Goal: Task Accomplishment & Management: Manage account settings

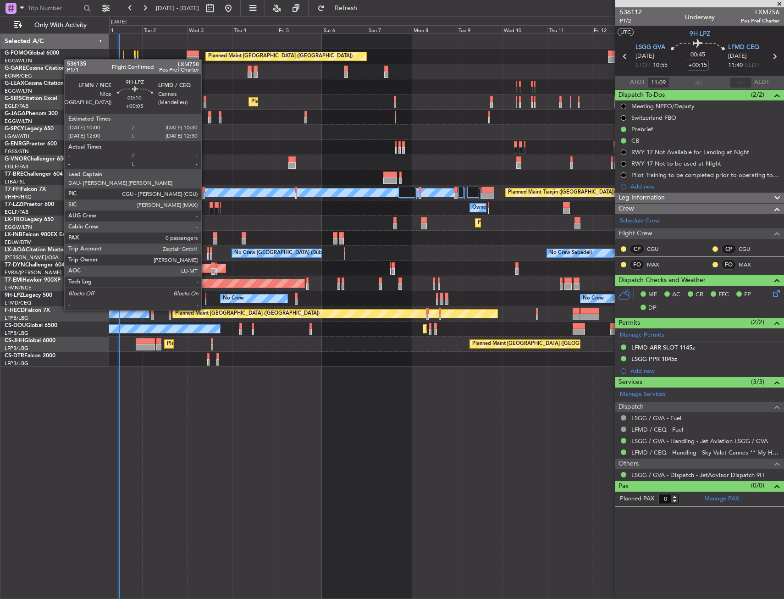
click at [205, 301] on div at bounding box center [205, 301] width 1 height 6
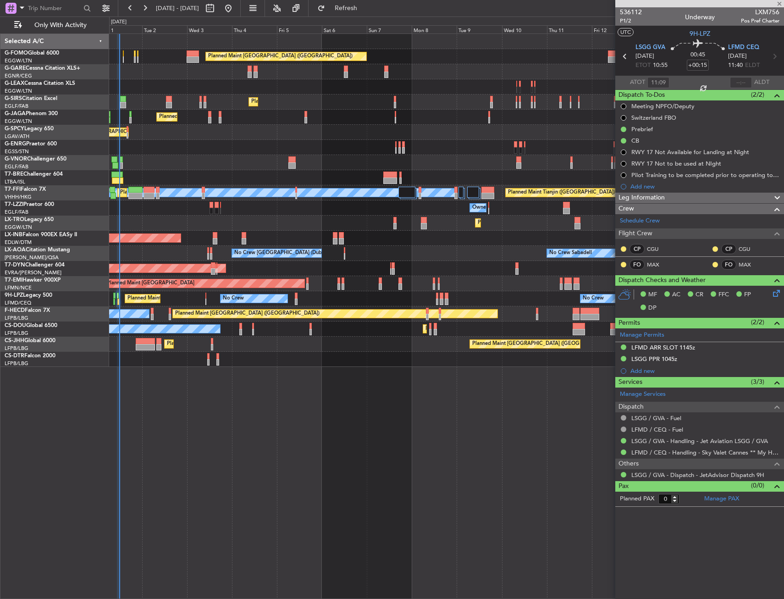
type input "+00:05"
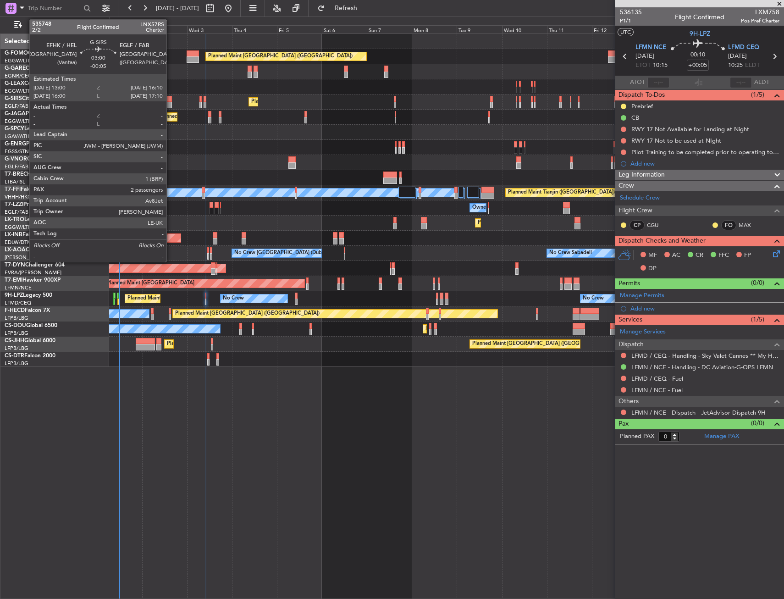
click at [170, 100] on div at bounding box center [169, 99] width 6 height 6
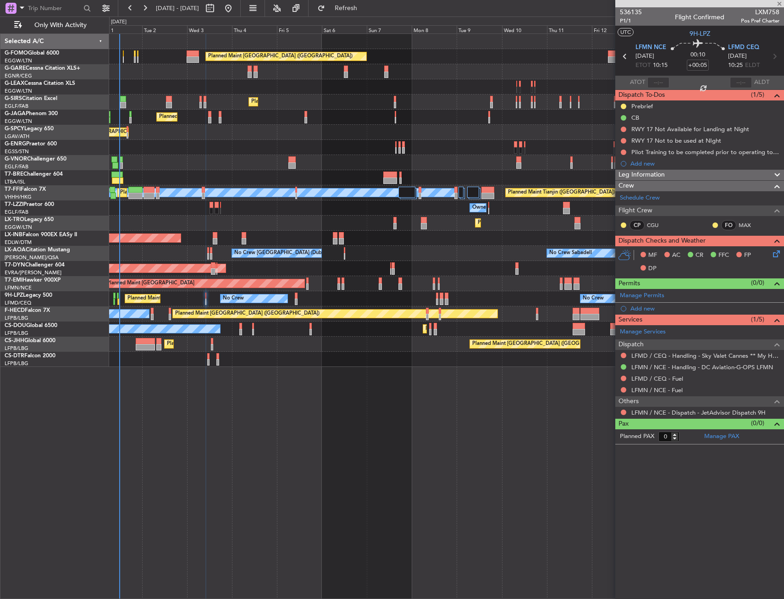
type input "-00:05"
type input "2"
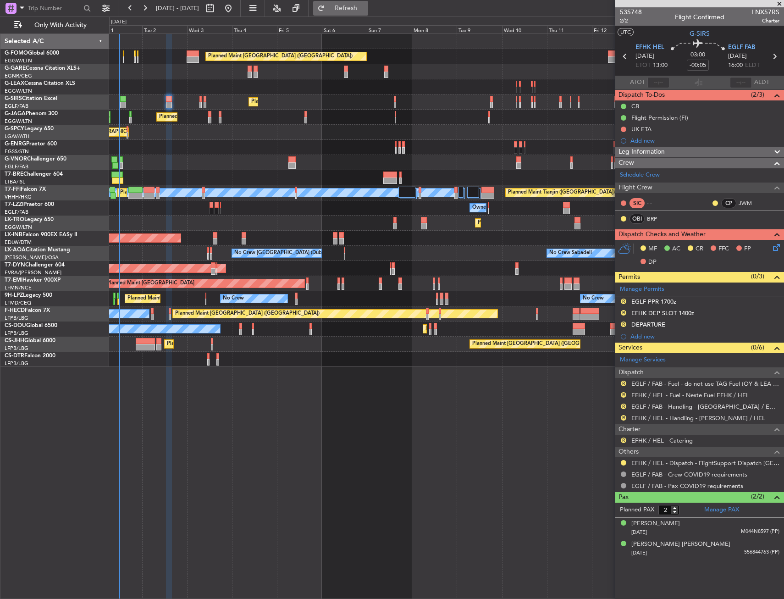
click at [365, 6] on span "Refresh" at bounding box center [346, 8] width 38 height 6
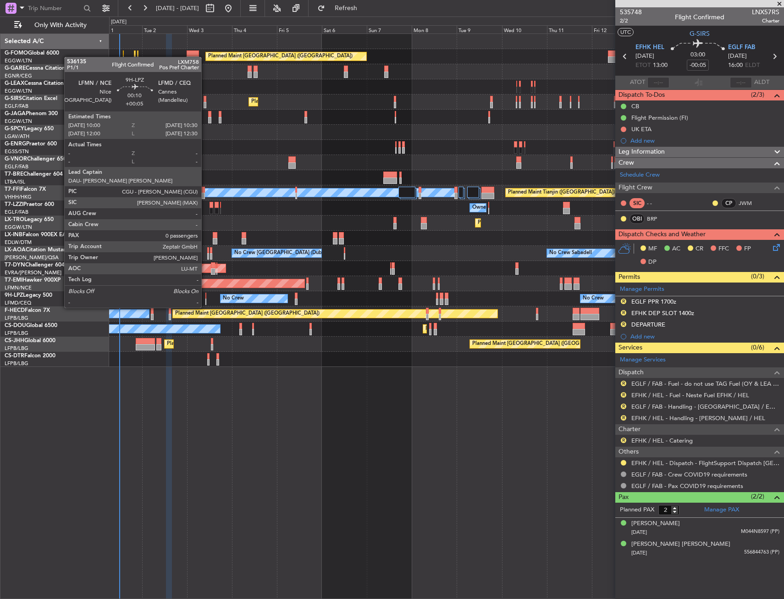
click at [205, 298] on div at bounding box center [205, 301] width 1 height 6
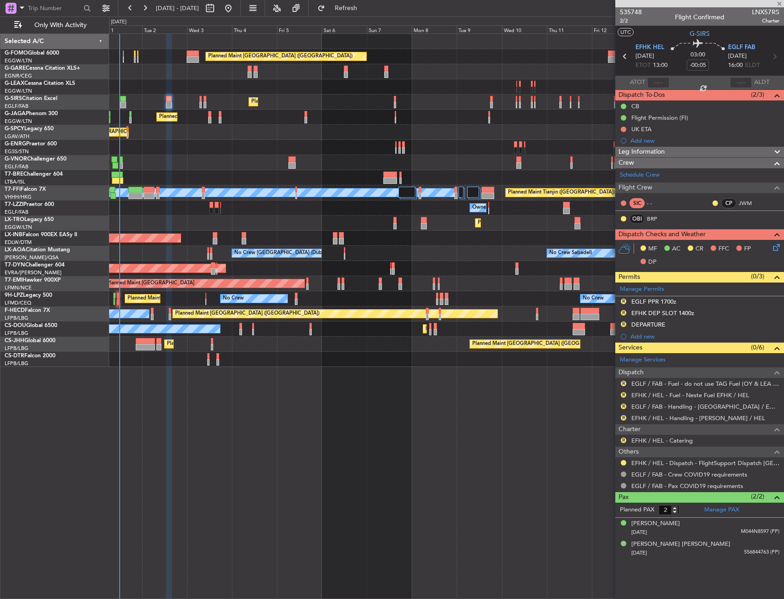
type input "+00:05"
type input "0"
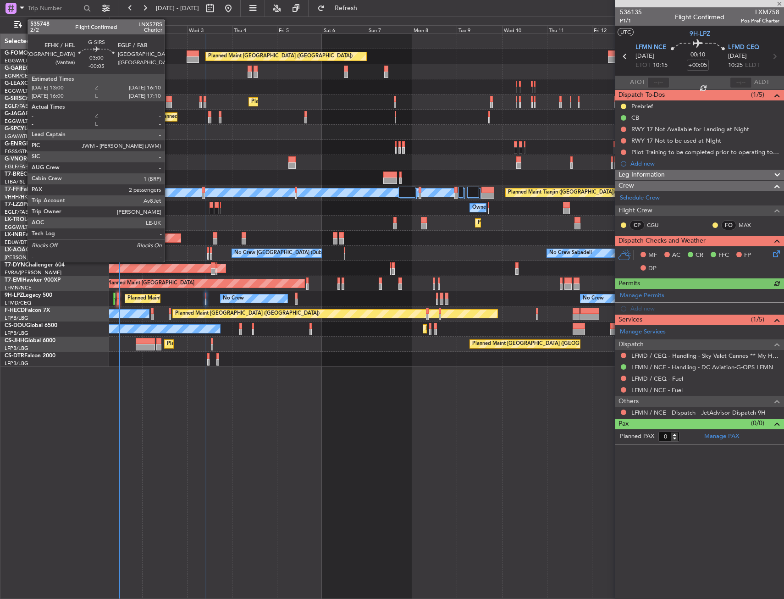
click at [169, 105] on div at bounding box center [169, 105] width 6 height 6
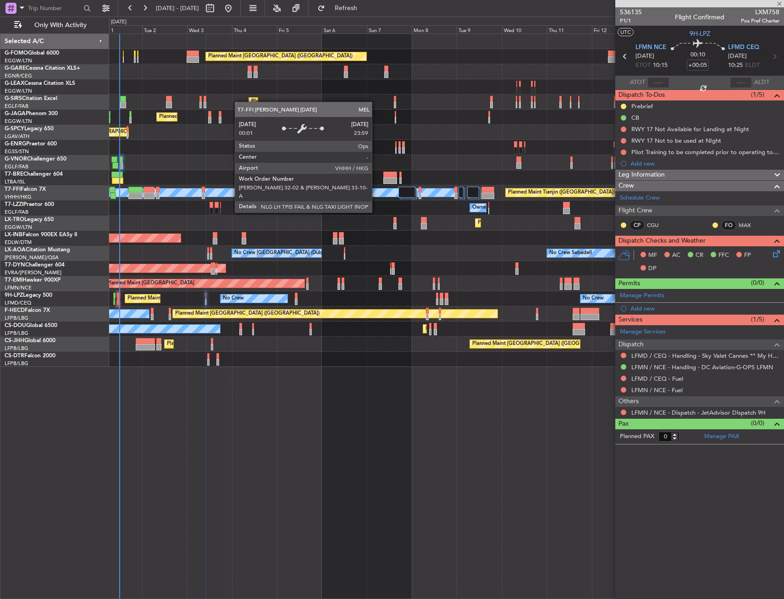
type input "-00:05"
type input "2"
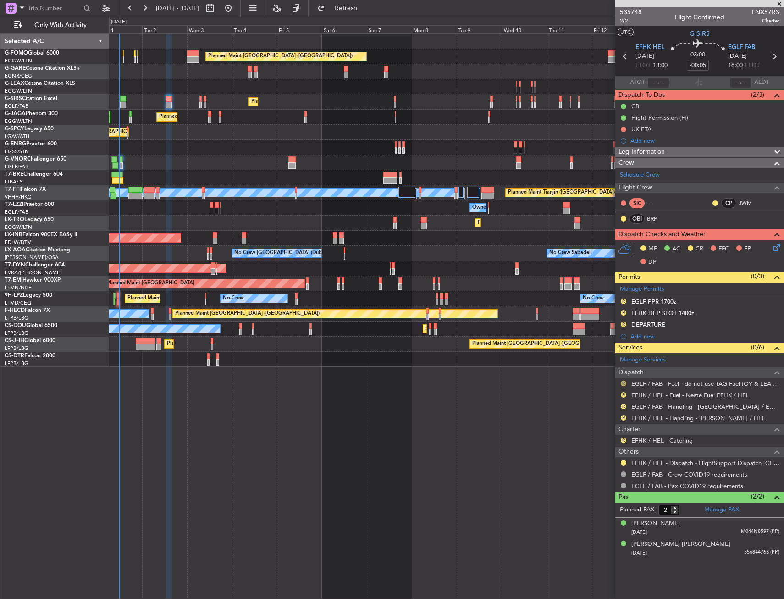
click at [621, 380] on button "R" at bounding box center [623, 382] width 5 height 5
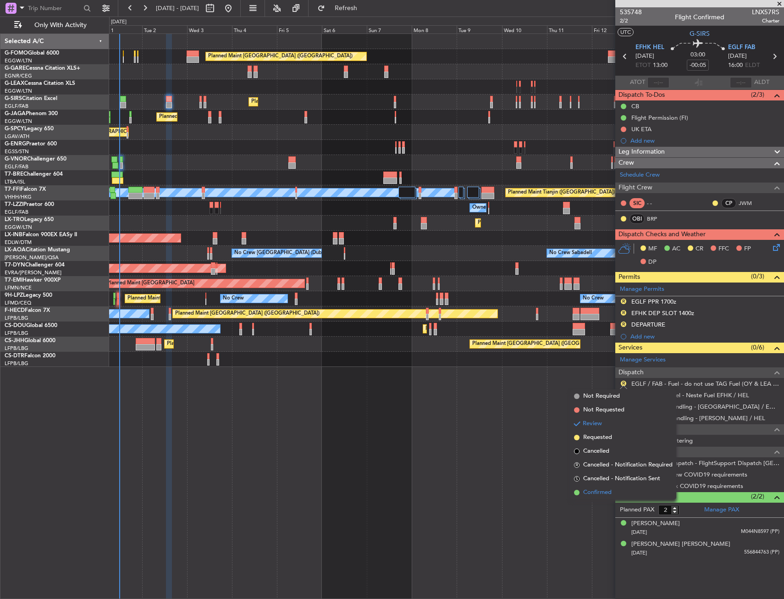
click at [597, 490] on span "Confirmed" at bounding box center [597, 492] width 28 height 9
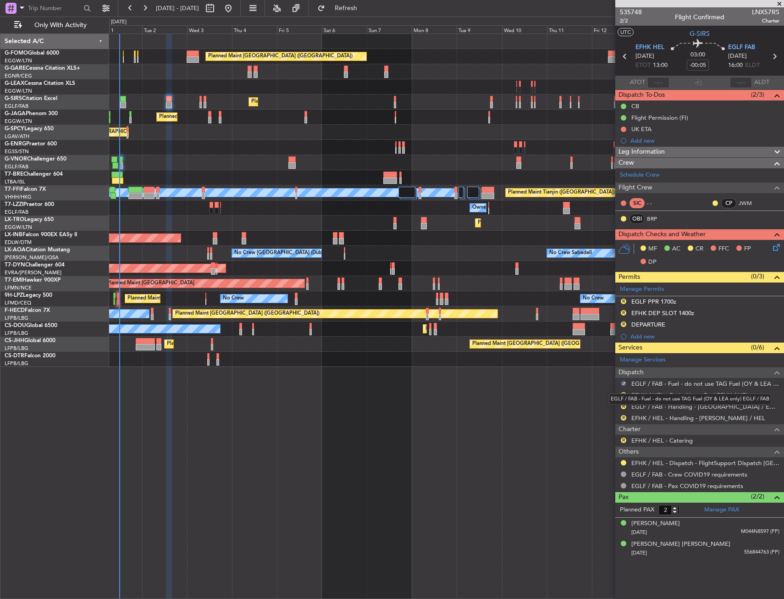
click at [621, 394] on div "EGLF / FAB - Fuel - do not use TAG Fuel (OY & LEA only) EGLF / FAB" at bounding box center [690, 398] width 162 height 11
click at [621, 396] on button "R" at bounding box center [623, 394] width 5 height 5
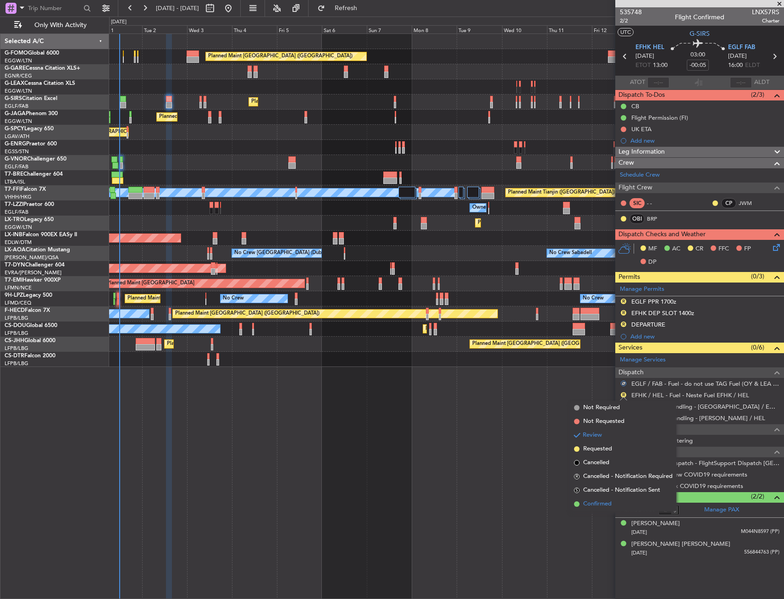
click at [594, 507] on span "Confirmed" at bounding box center [597, 503] width 28 height 9
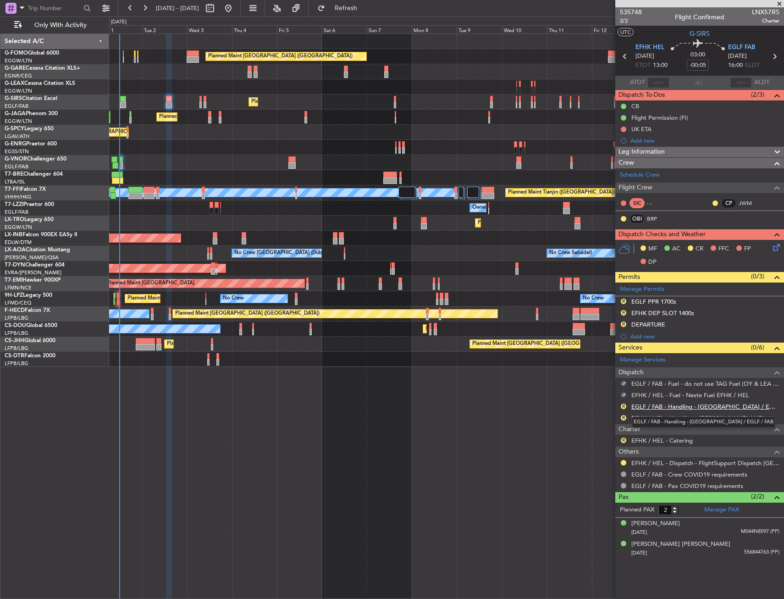
click at [642, 405] on link "EGLF / FAB - Handling - [GEOGRAPHIC_DATA] / EGLF / FAB" at bounding box center [705, 406] width 148 height 8
click at [655, 415] on link "EFHK / HEL - Handling - [PERSON_NAME] / HEL" at bounding box center [698, 418] width 134 height 8
click at [651, 407] on link "EGLF / FAB - Handling - [GEOGRAPHIC_DATA] / EGLF / FAB" at bounding box center [705, 406] width 148 height 8
click at [365, 11] on span "Refresh" at bounding box center [346, 8] width 38 height 6
click at [646, 45] on span "EFHK HEL" at bounding box center [649, 47] width 29 height 9
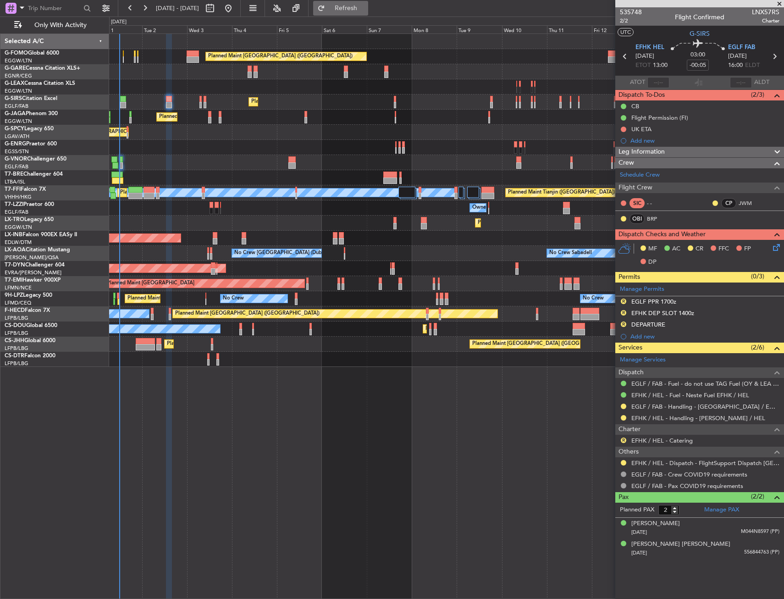
click at [368, 4] on button "Refresh" at bounding box center [340, 8] width 55 height 15
click at [709, 296] on div "R EGLF PPR 1700z" at bounding box center [699, 301] width 169 height 11
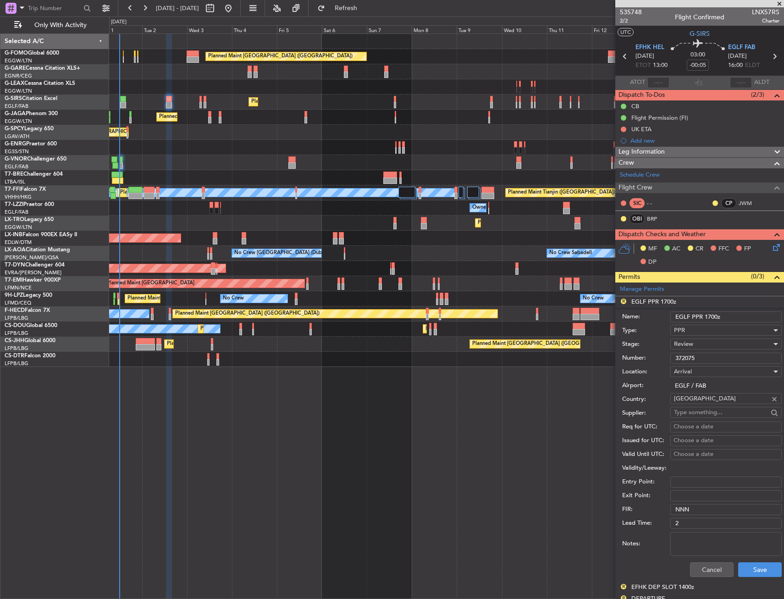
click at [712, 318] on input "EGLF PPR 1700z" at bounding box center [725, 316] width 111 height 11
type input "EGLF PPR 1600z"
click at [752, 341] on div "Review" at bounding box center [723, 344] width 98 height 14
click at [699, 399] on span "Requested" at bounding box center [722, 404] width 96 height 14
click at [751, 572] on button "Save" at bounding box center [760, 569] width 44 height 15
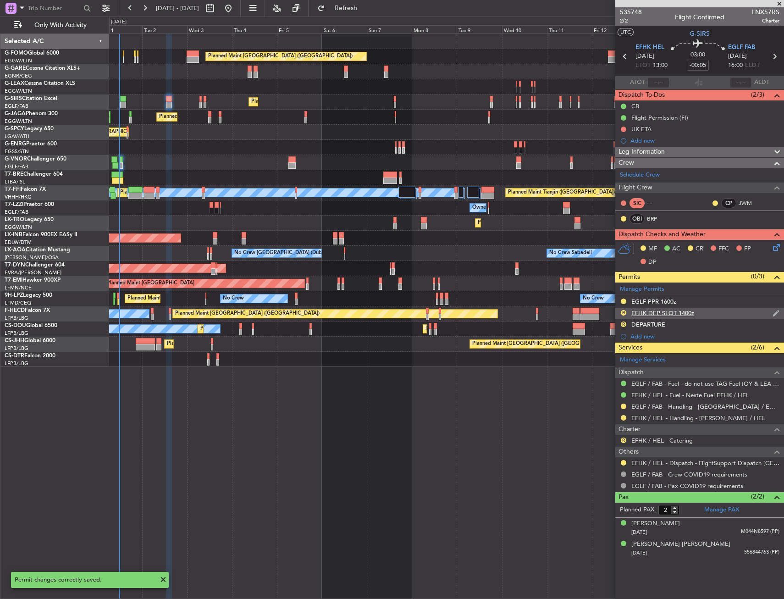
click at [705, 313] on div "R EFHK DEP SLOT 1400z" at bounding box center [699, 313] width 169 height 11
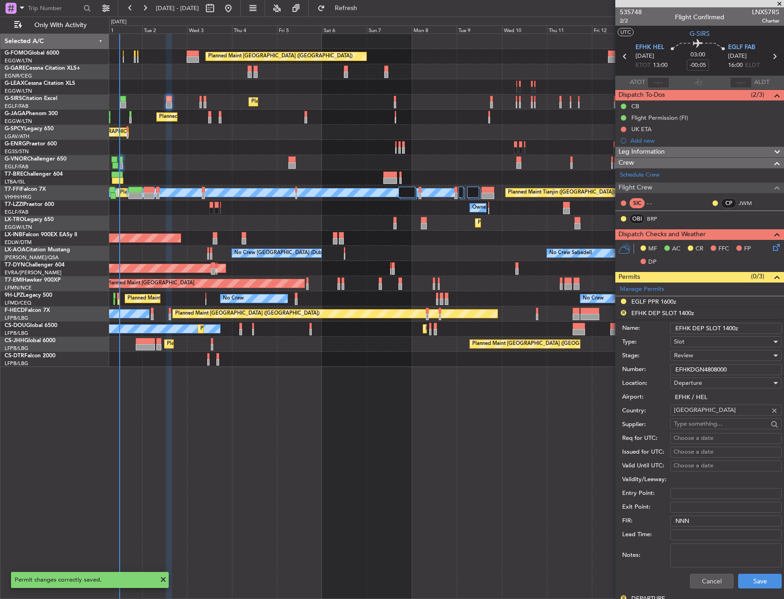
click at [730, 328] on input "EFHK DEP SLOT 1400z" at bounding box center [725, 328] width 111 height 11
type input "EFHK DEP SLOT 1300z"
click at [705, 355] on div "Review" at bounding box center [723, 355] width 98 height 14
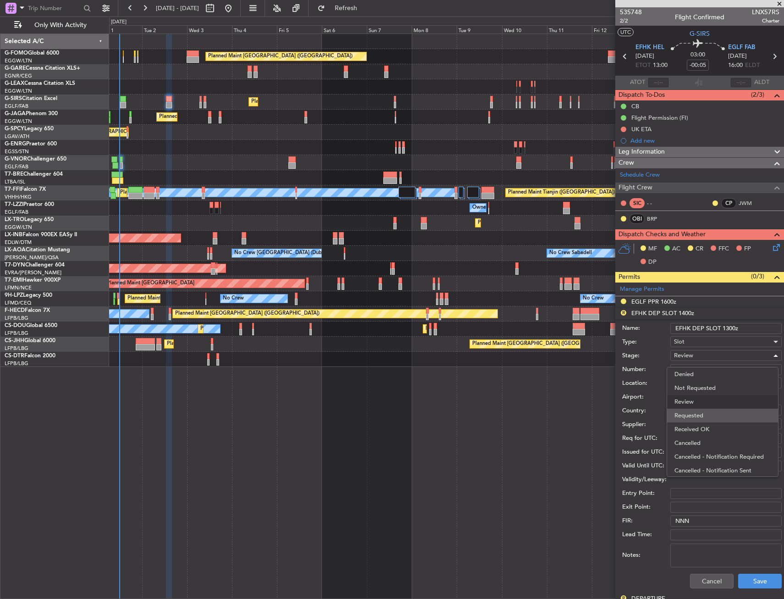
click at [693, 412] on span "Requested" at bounding box center [722, 415] width 96 height 14
click at [746, 579] on button "Save" at bounding box center [760, 580] width 44 height 15
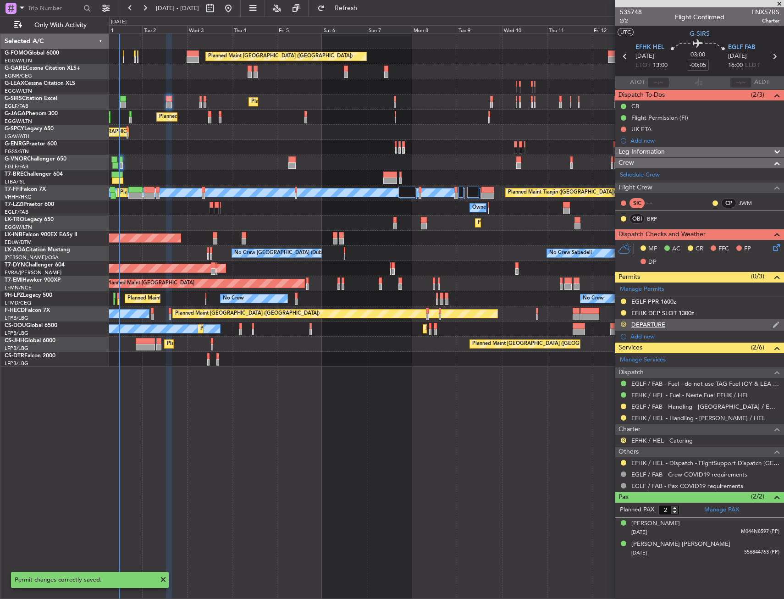
click at [621, 324] on button "R" at bounding box center [623, 323] width 5 height 5
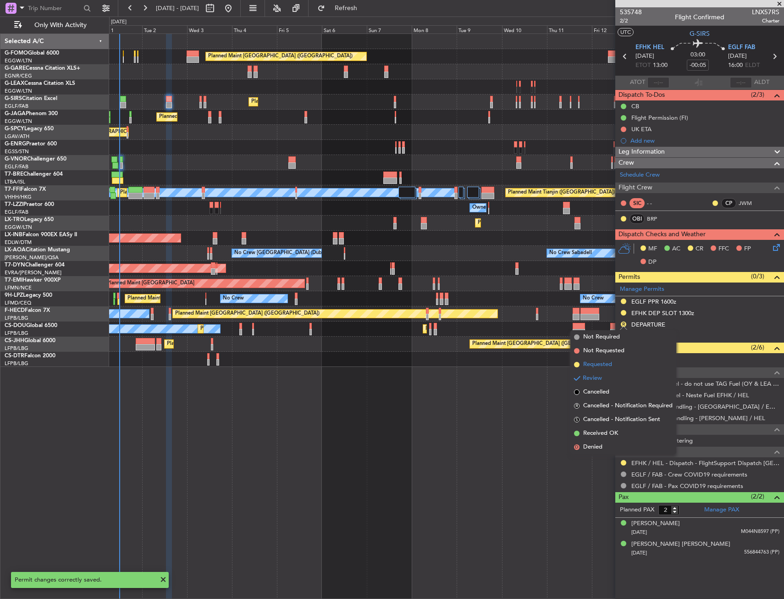
click at [606, 361] on span "Requested" at bounding box center [597, 364] width 29 height 9
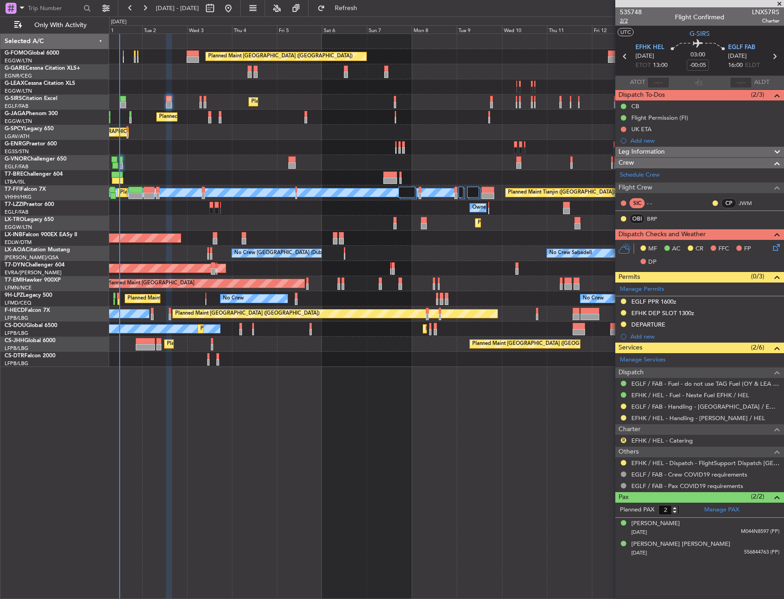
click at [623, 17] on span "2/2" at bounding box center [631, 21] width 22 height 8
click at [626, 23] on span "2/2" at bounding box center [631, 21] width 22 height 8
click at [667, 406] on mat-tooltip-component "EGLF / FAB - Fuel - do not use TAG Fuel (OY & LEA only) EGLF / FAB" at bounding box center [689, 399] width 175 height 24
click at [661, 406] on link "EGLF / FAB - Handling - [GEOGRAPHIC_DATA] / EGLF / FAB" at bounding box center [705, 406] width 148 height 8
click at [651, 406] on link "EGLF / FAB - Handling - [GEOGRAPHIC_DATA] / EGLF / FAB" at bounding box center [705, 406] width 148 height 8
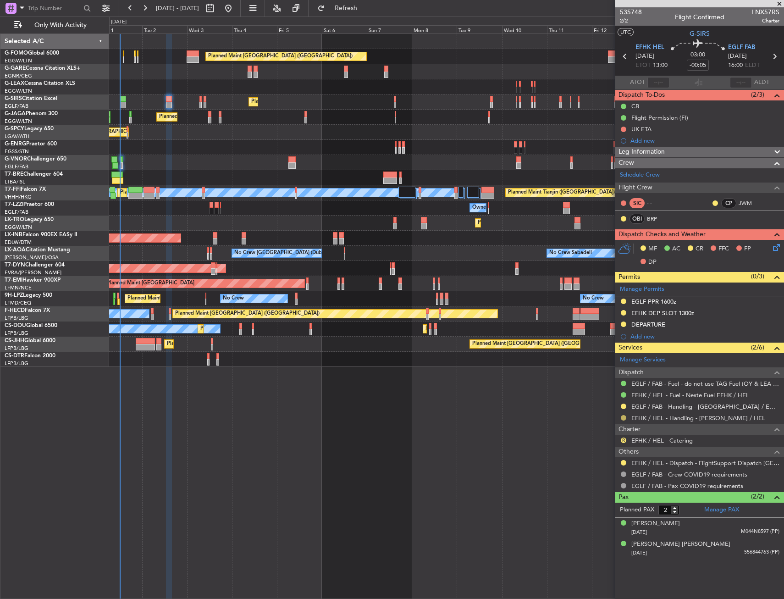
click at [625, 418] on button at bounding box center [623, 417] width 5 height 5
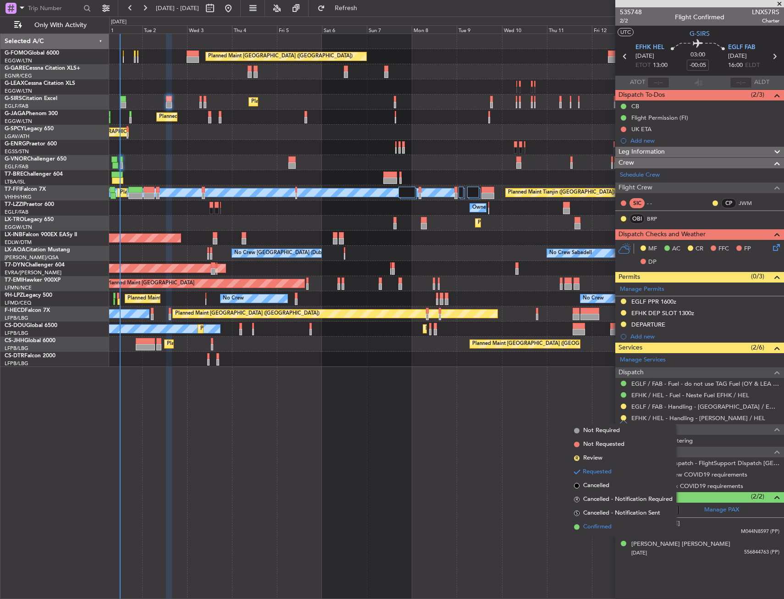
click at [610, 525] on span "Confirmed" at bounding box center [597, 526] width 28 height 9
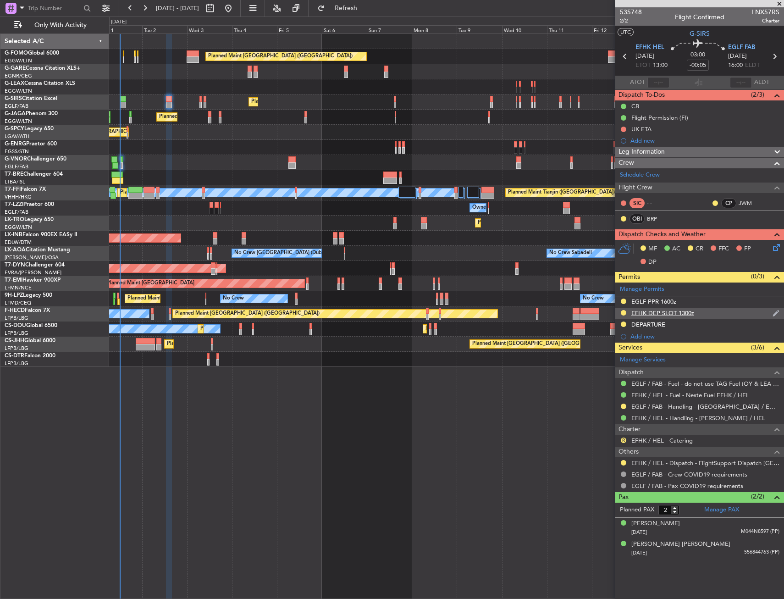
click at [701, 313] on div "EFHK DEP SLOT 1300z" at bounding box center [699, 313] width 169 height 11
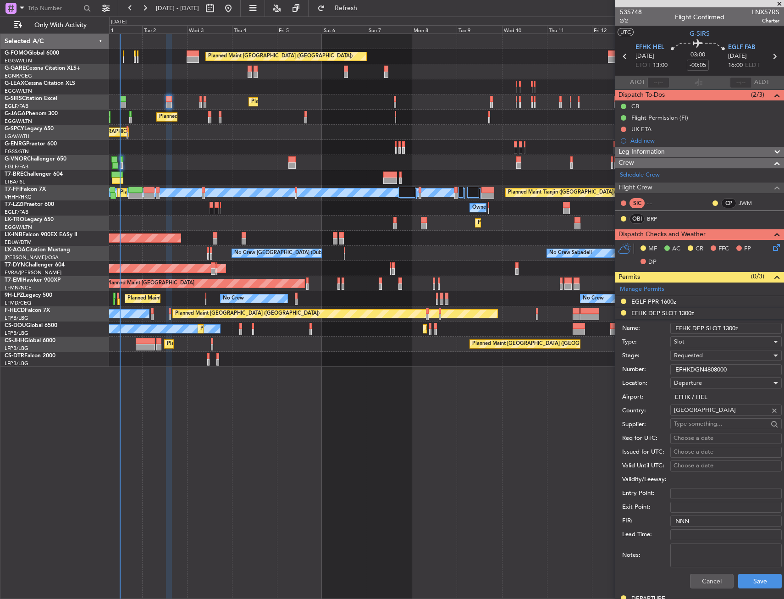
click at [711, 369] on input "EFHKDGN4808000" at bounding box center [725, 369] width 111 height 11
paste input "text"
type input "EFHKDGN4808000"
drag, startPoint x: 711, startPoint y: 369, endPoint x: 705, endPoint y: 354, distance: 15.7
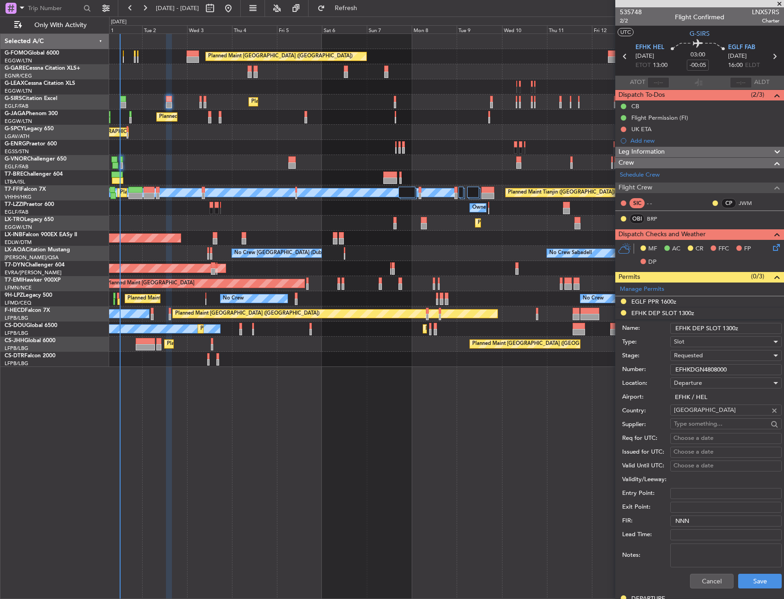
click at [705, 354] on div "Requested" at bounding box center [723, 355] width 98 height 14
click at [702, 425] on span "Received OK" at bounding box center [722, 425] width 96 height 14
click at [747, 576] on button "Save" at bounding box center [760, 580] width 44 height 15
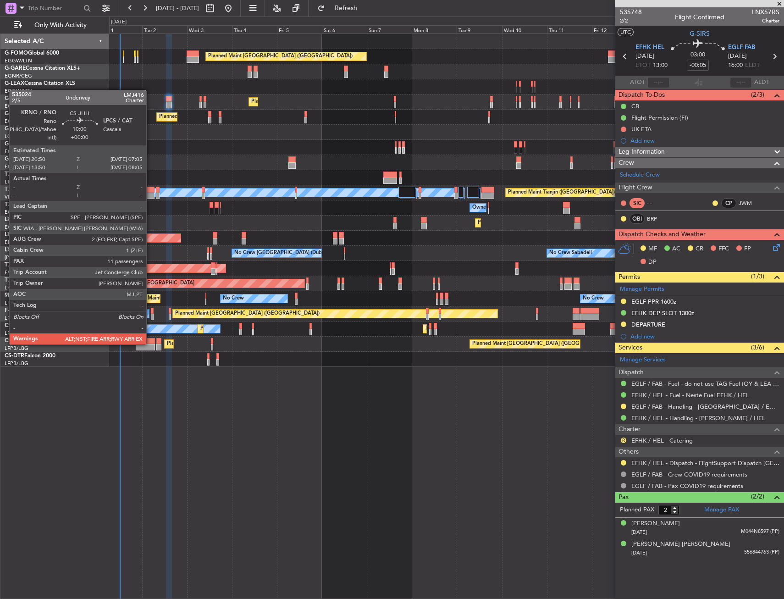
click at [150, 343] on div at bounding box center [145, 341] width 19 height 6
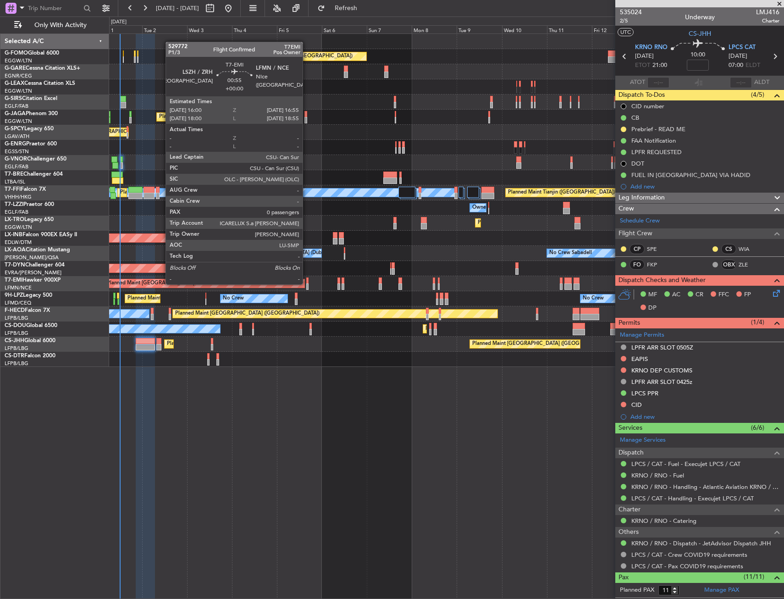
click at [307, 283] on div at bounding box center [307, 286] width 2 height 6
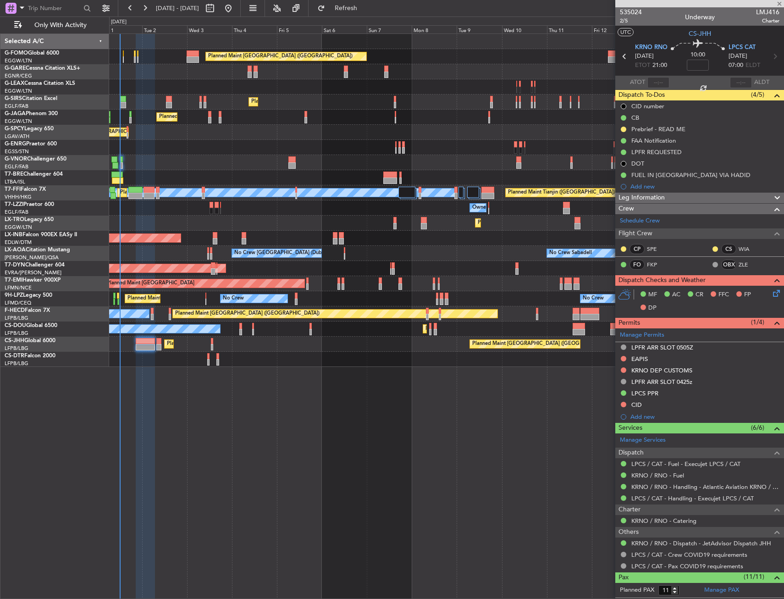
type input "0"
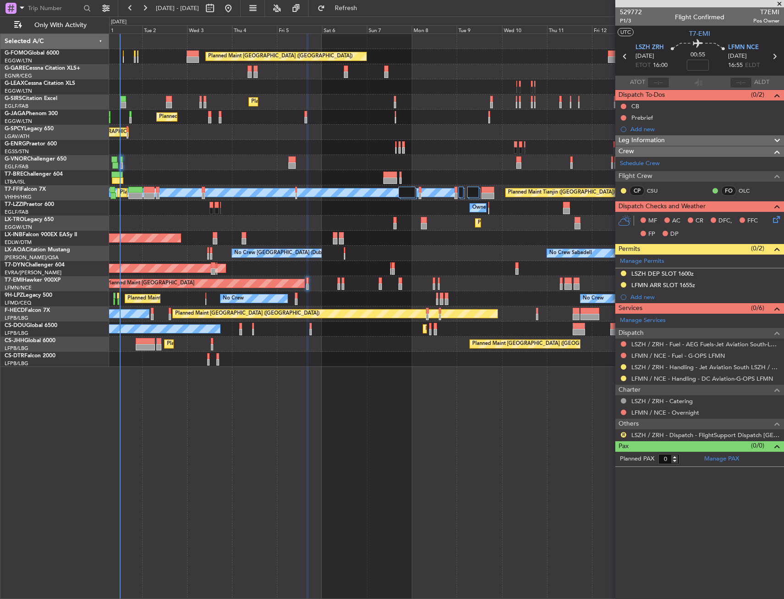
drag, startPoint x: 623, startPoint y: 367, endPoint x: 610, endPoint y: 392, distance: 28.3
click at [623, 367] on button at bounding box center [623, 366] width 5 height 5
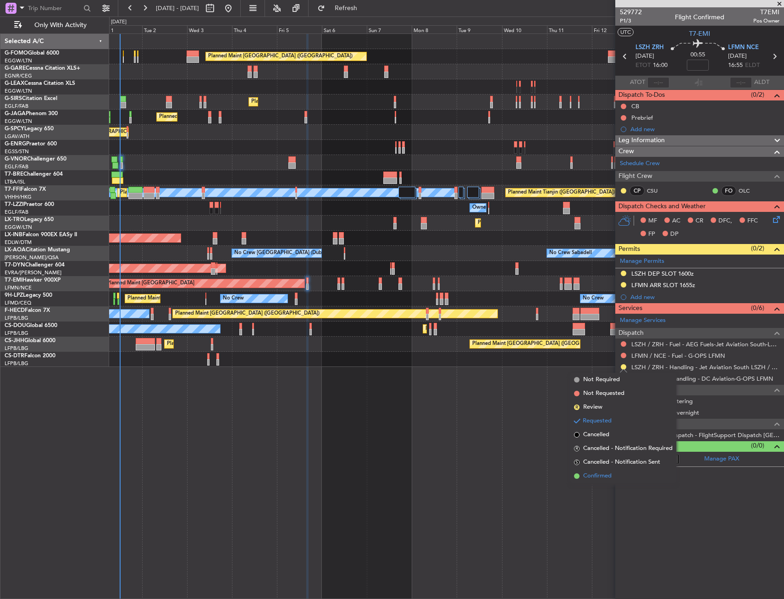
click at [592, 478] on span "Confirmed" at bounding box center [597, 475] width 28 height 9
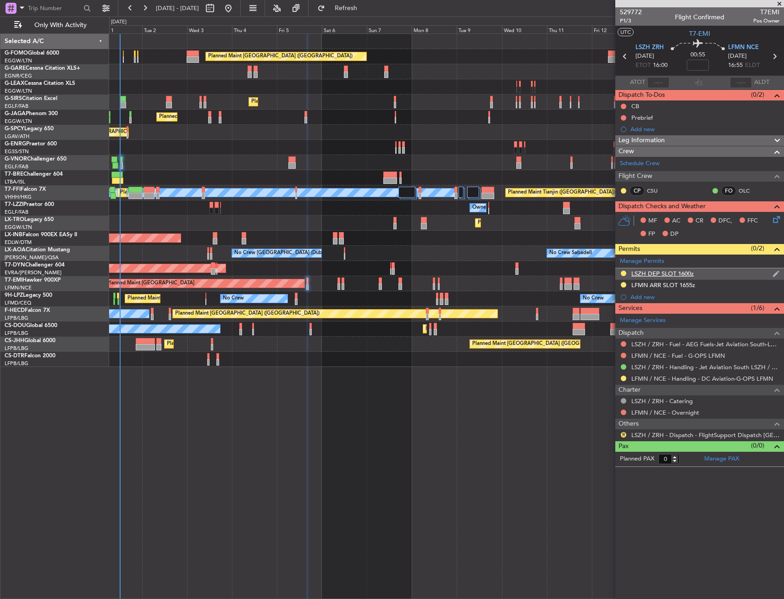
click at [711, 273] on div "LSZH DEP SLOT 1600z" at bounding box center [699, 273] width 169 height 11
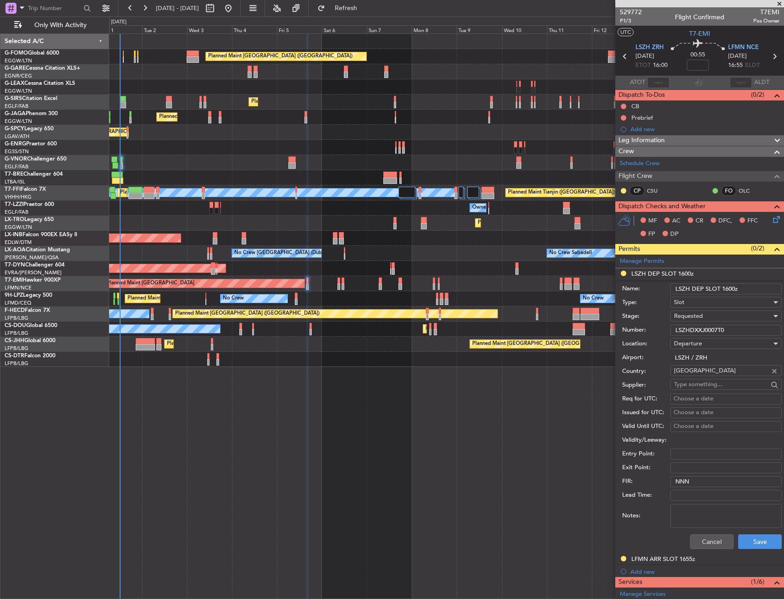
click at [731, 287] on input "LSZH DEP SLOT 1600z" at bounding box center [725, 288] width 111 height 11
type input "LSZH DEP SLOT 1615z"
click at [712, 315] on div "Requested" at bounding box center [723, 316] width 98 height 14
click at [706, 383] on span "Received OK" at bounding box center [722, 386] width 96 height 14
click at [753, 536] on button "Save" at bounding box center [760, 541] width 44 height 15
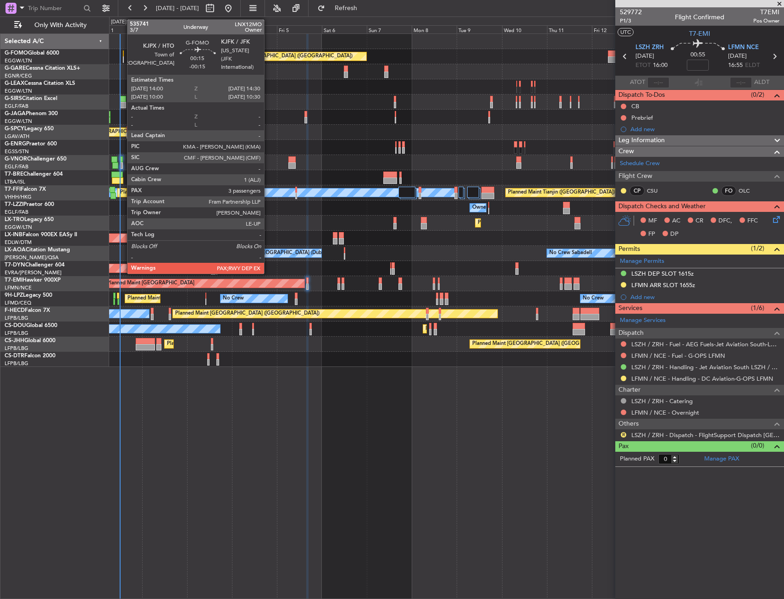
click at [123, 57] on div at bounding box center [123, 59] width 1 height 6
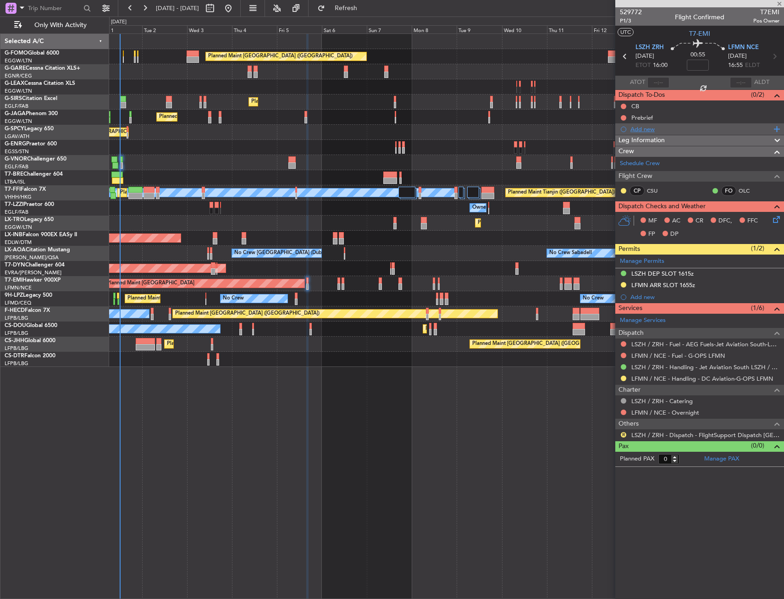
type input "-00:15"
type input "3"
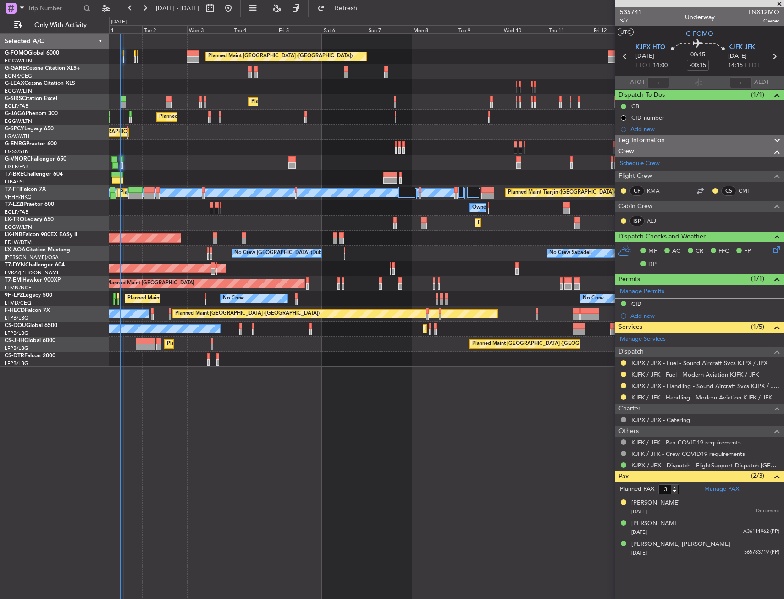
click at [648, 127] on div "CID number" at bounding box center [648, 127] width 0 height 0
click at [653, 128] on div "Add new" at bounding box center [700, 129] width 141 height 8
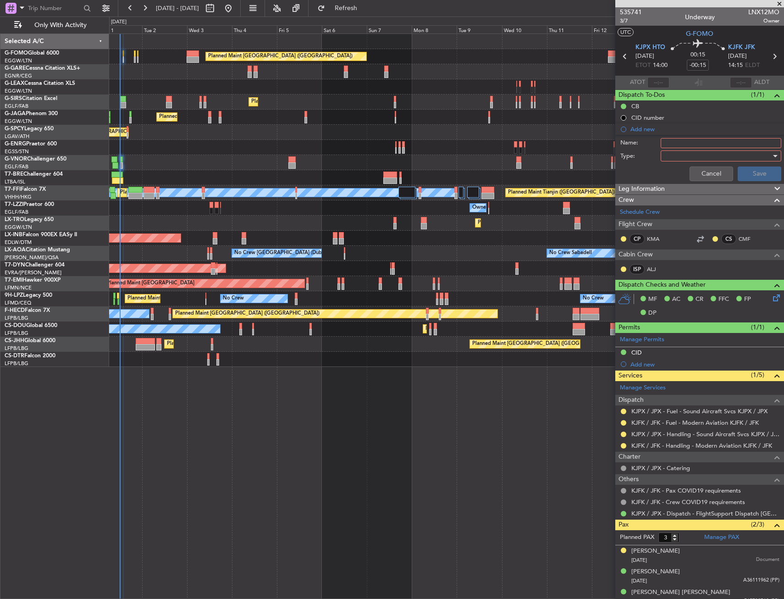
click at [673, 145] on input "Name:" at bounding box center [720, 143] width 121 height 10
type input "PB"
click at [690, 151] on div at bounding box center [717, 156] width 107 height 14
click at [686, 170] on span "Generic" at bounding box center [716, 175] width 107 height 14
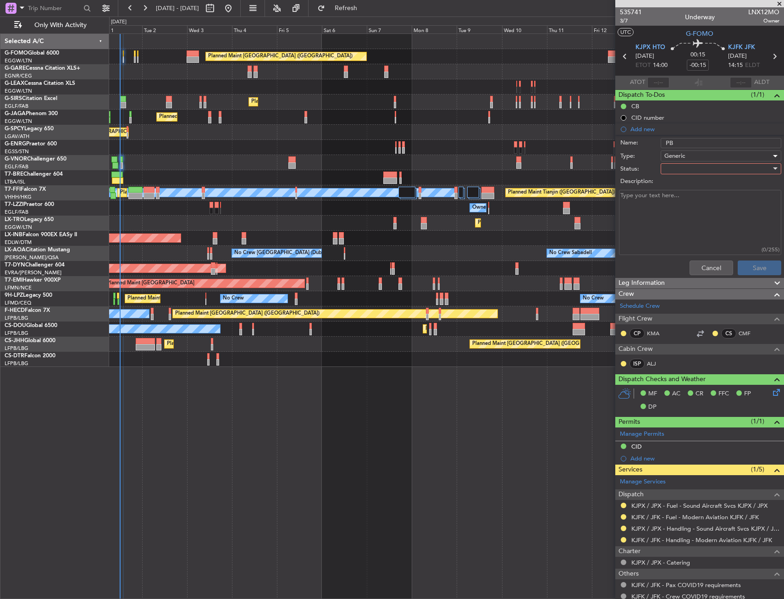
click at [685, 169] on div at bounding box center [717, 169] width 107 height 14
click at [681, 209] on span "Completed" at bounding box center [716, 215] width 107 height 14
click at [674, 206] on textarea "Description:" at bounding box center [700, 223] width 162 height 66
type textarea "13500FUEL"
click at [746, 270] on button "Save" at bounding box center [759, 267] width 44 height 15
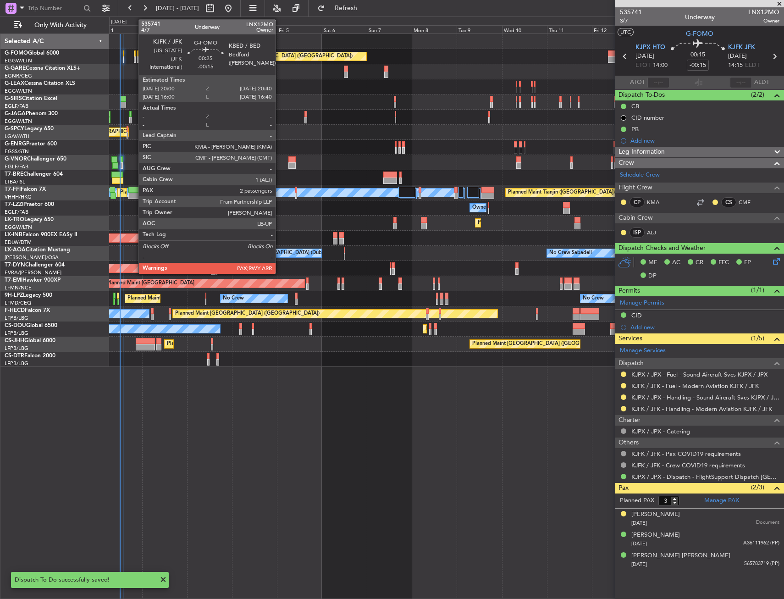
click at [134, 57] on div at bounding box center [134, 59] width 1 height 6
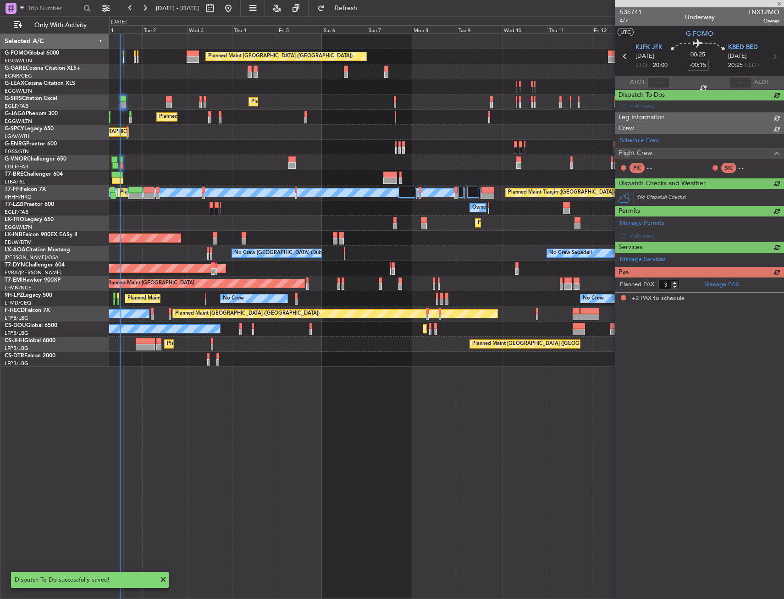
type input "2"
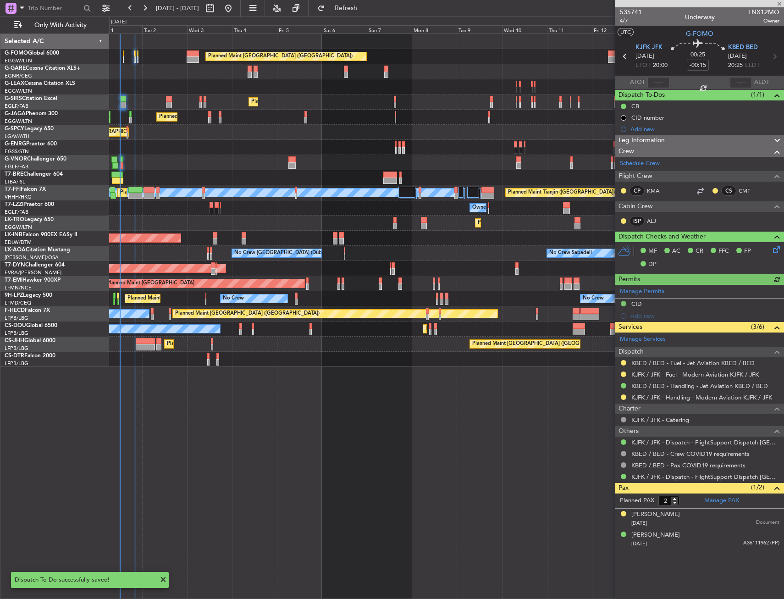
click at [641, 129] on div "Add new" at bounding box center [704, 129] width 149 height 8
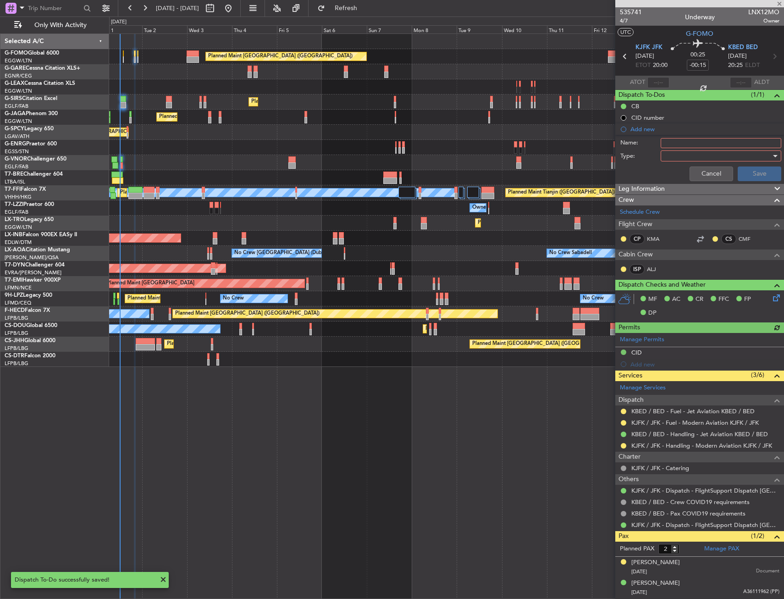
click at [680, 140] on input "Name:" at bounding box center [720, 143] width 121 height 10
type input "PB"
click at [670, 157] on div at bounding box center [717, 156] width 107 height 14
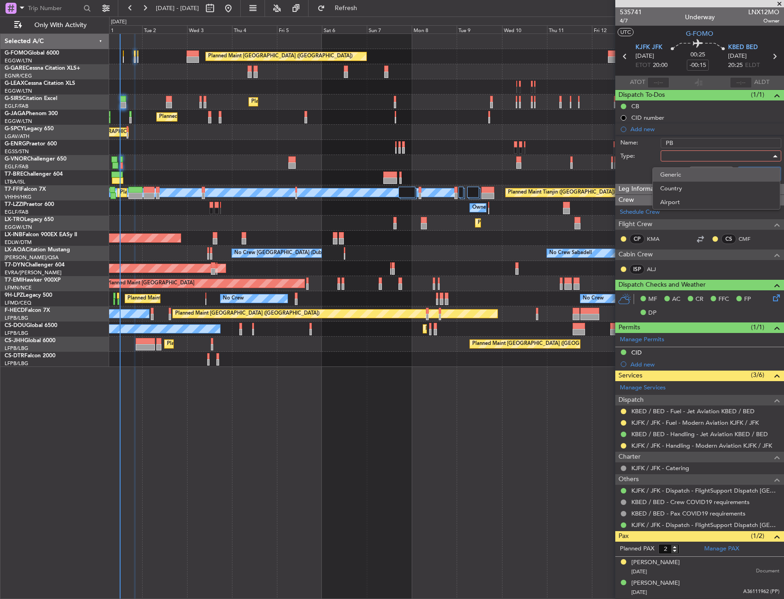
click at [676, 171] on span "Generic" at bounding box center [716, 175] width 112 height 14
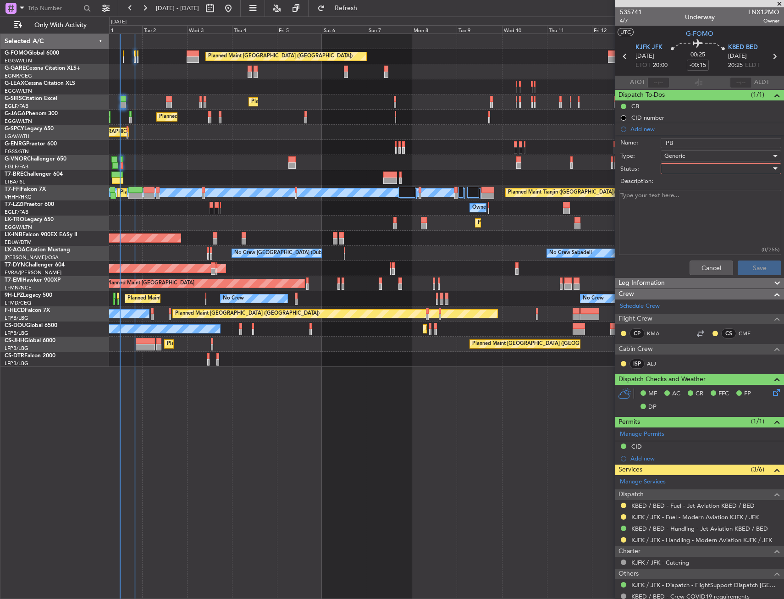
click at [676, 166] on div at bounding box center [717, 169] width 107 height 14
click at [684, 213] on span "Completed" at bounding box center [716, 215] width 107 height 14
click at [682, 211] on textarea "Description:" at bounding box center [700, 223] width 162 height 66
type textarea "REMAINING"
click at [747, 268] on button "Save" at bounding box center [759, 267] width 44 height 15
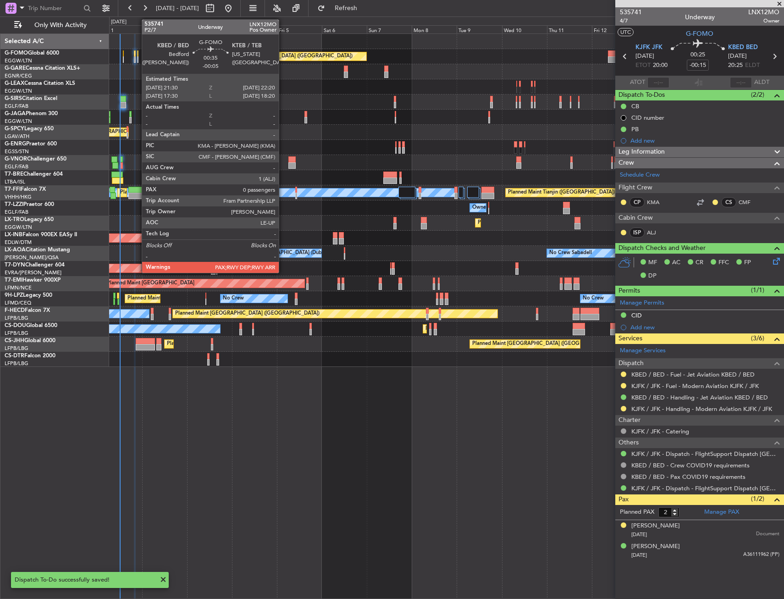
click at [137, 56] on div at bounding box center [138, 59] width 2 height 6
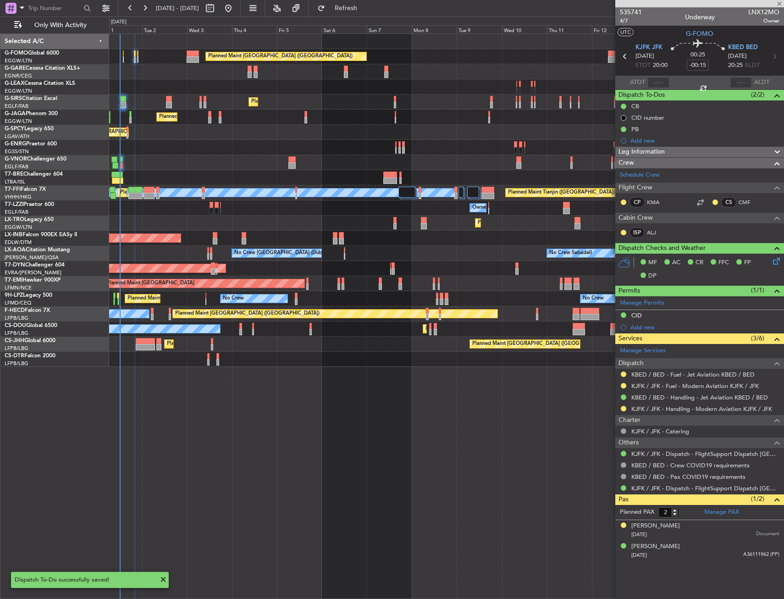
type input "-00:05"
type input "0"
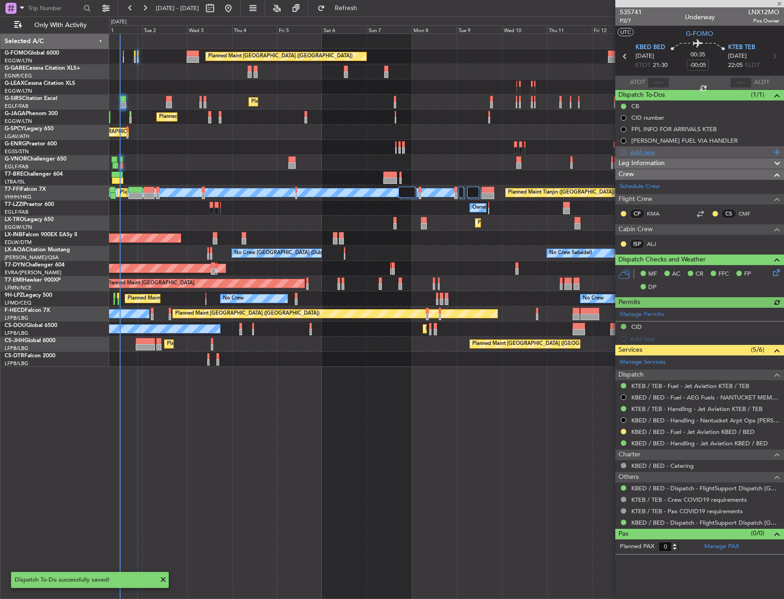
click at [638, 152] on div "Add new" at bounding box center [700, 152] width 141 height 8
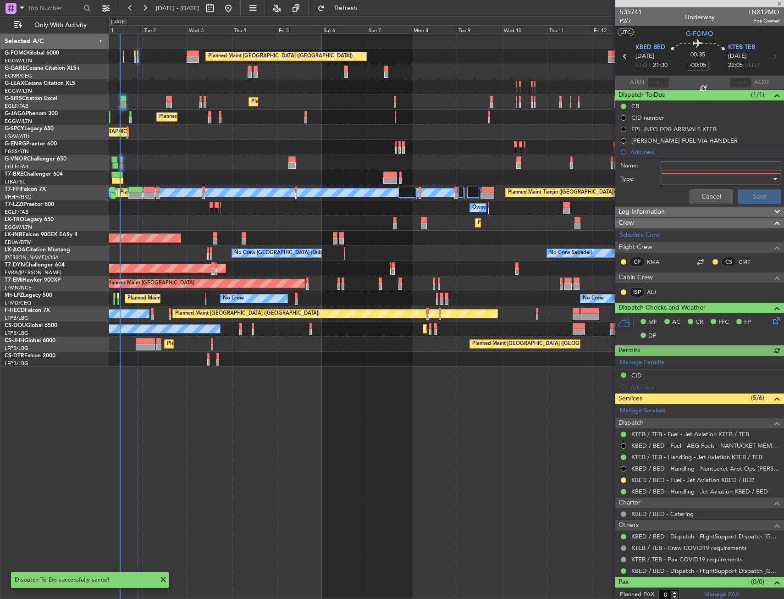
click at [687, 167] on input "Name:" at bounding box center [720, 166] width 121 height 10
type input "PB"
click at [697, 182] on div at bounding box center [717, 179] width 107 height 14
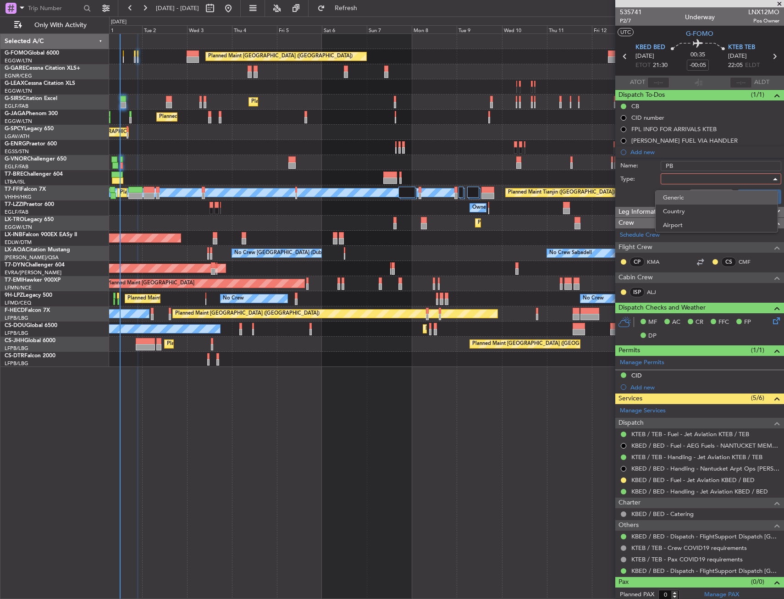
click at [691, 197] on span "Generic" at bounding box center [716, 198] width 107 height 14
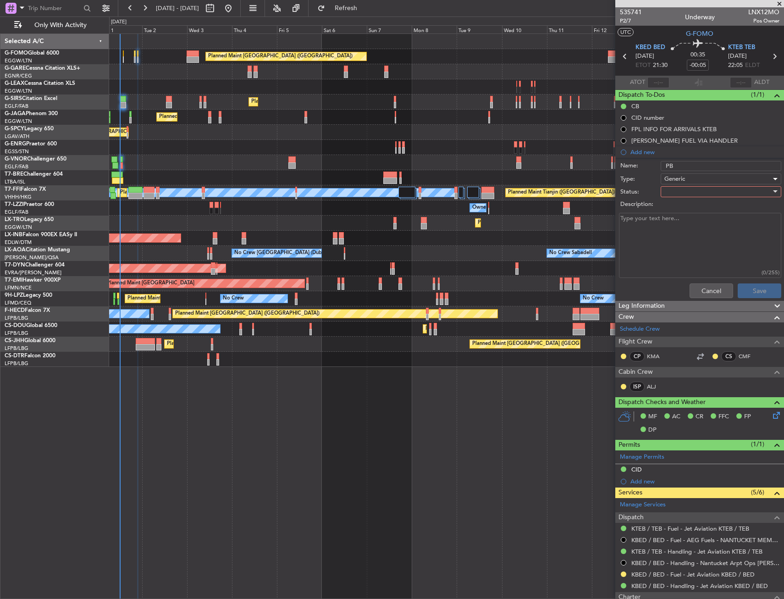
click at [689, 196] on div at bounding box center [717, 192] width 107 height 14
click at [694, 234] on span "Completed" at bounding box center [716, 238] width 107 height 14
click at [686, 227] on textarea "Description:" at bounding box center [700, 246] width 162 height 66
type textarea "REMAINING"
click at [749, 292] on button "Save" at bounding box center [759, 290] width 44 height 15
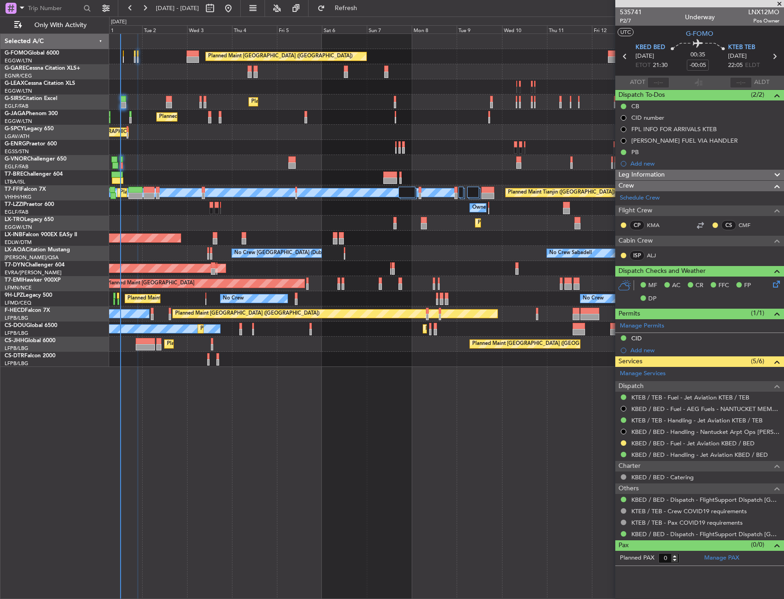
click at [237, 185] on div "Planned Maint [GEOGRAPHIC_DATA] ([GEOGRAPHIC_DATA]) Owner Planned Maint [GEOGRA…" at bounding box center [446, 200] width 674 height 333
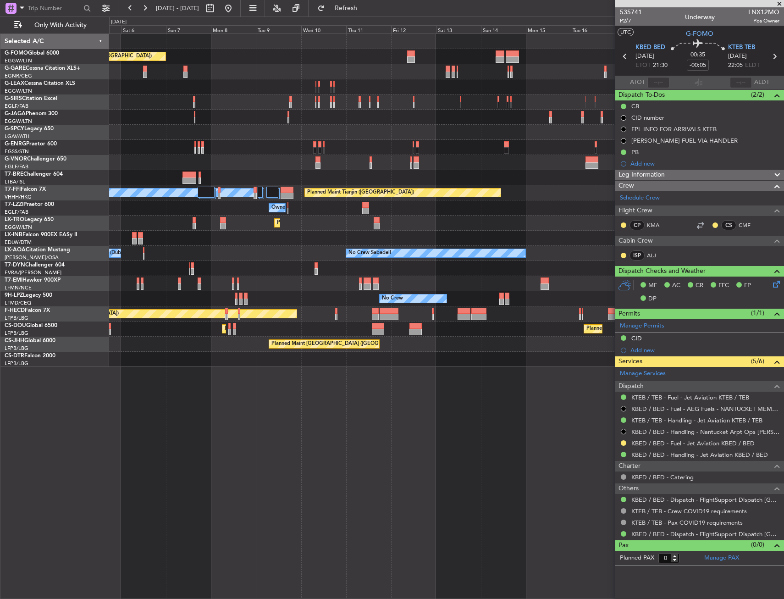
click at [227, 209] on div "Planned Maint [GEOGRAPHIC_DATA] ([GEOGRAPHIC_DATA]) Planned Maint [GEOGRAPHIC_D…" at bounding box center [446, 200] width 674 height 333
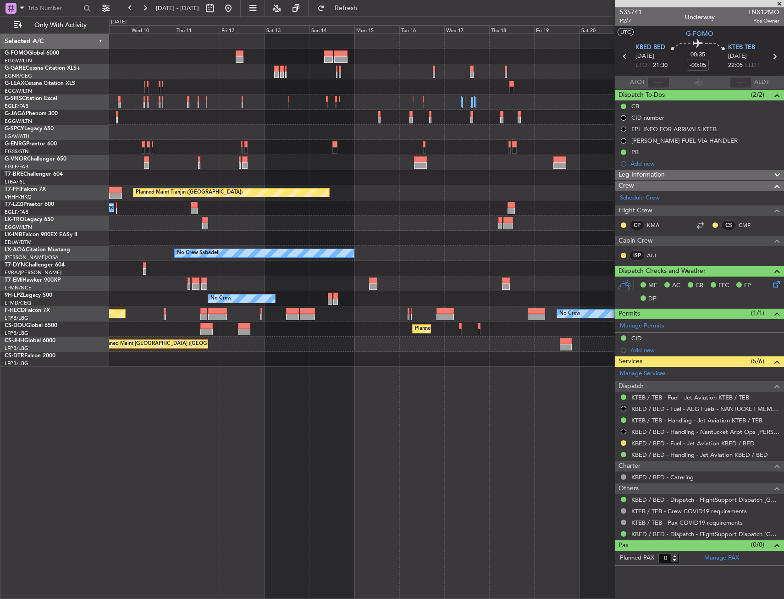
click at [224, 211] on div "Planned Maint [GEOGRAPHIC_DATA] ([GEOGRAPHIC_DATA]) Planned Maint Tianjin ([GEO…" at bounding box center [446, 200] width 674 height 333
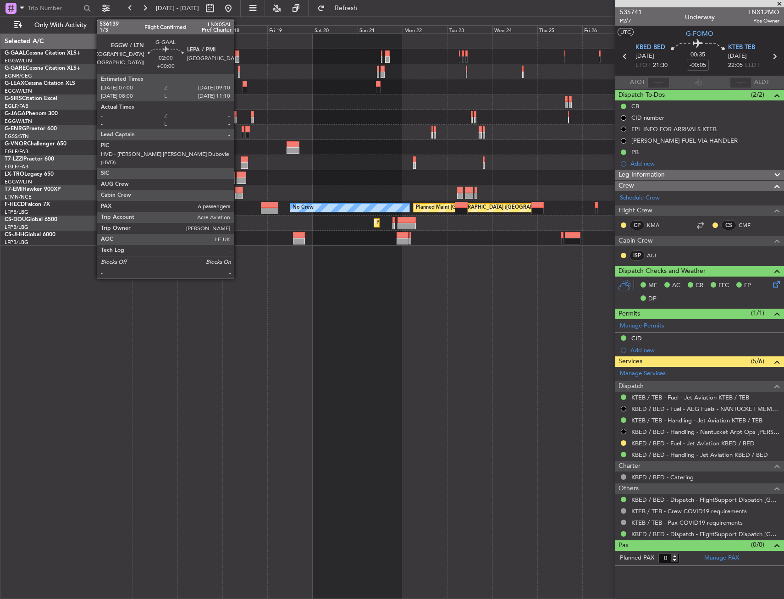
click at [238, 54] on div at bounding box center [237, 53] width 4 height 6
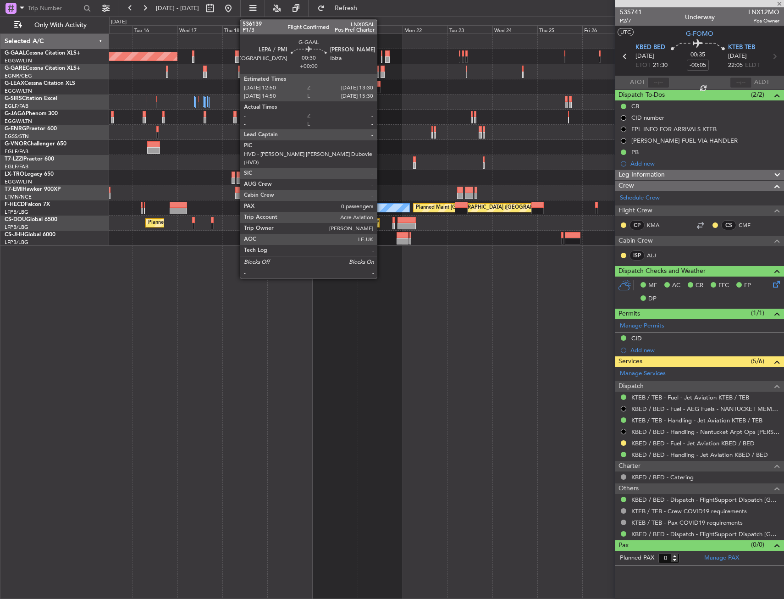
type input "6"
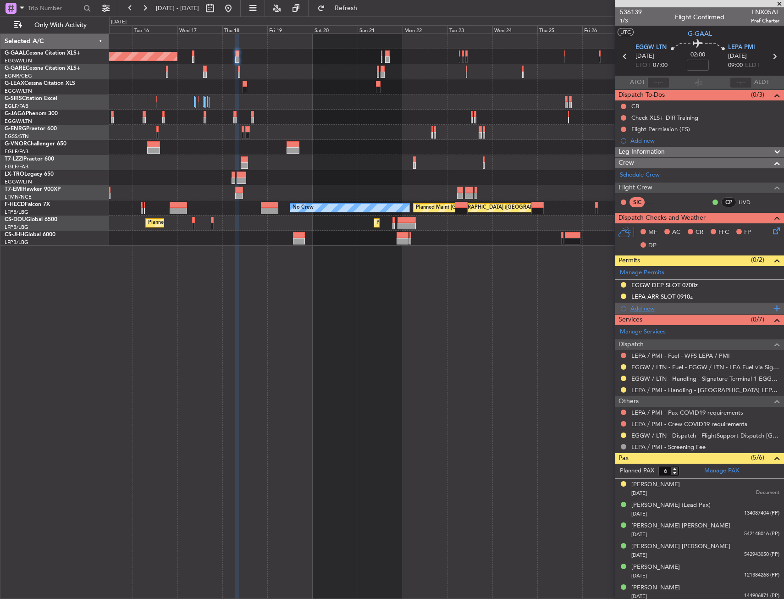
click at [637, 307] on div "Add new" at bounding box center [700, 308] width 141 height 8
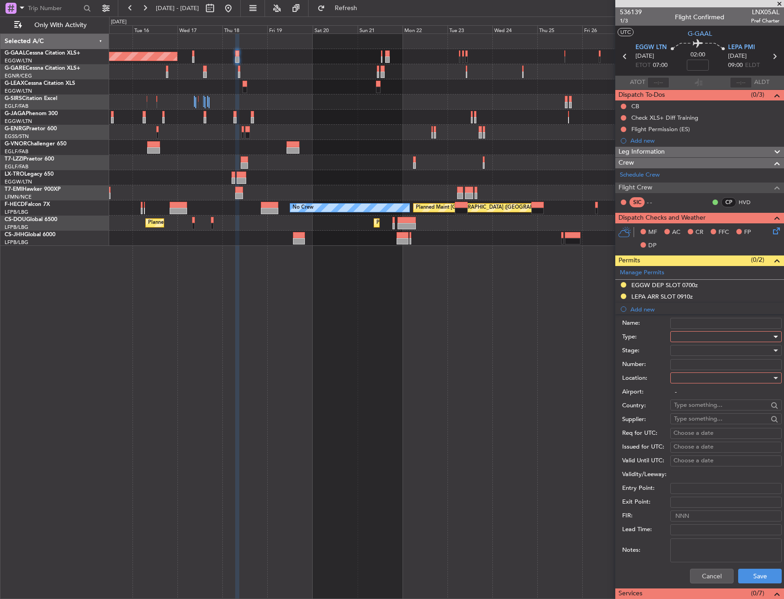
click at [690, 335] on div at bounding box center [723, 337] width 98 height 14
click at [698, 391] on span "Landing" at bounding box center [722, 391] width 96 height 14
click at [688, 377] on div at bounding box center [723, 378] width 98 height 14
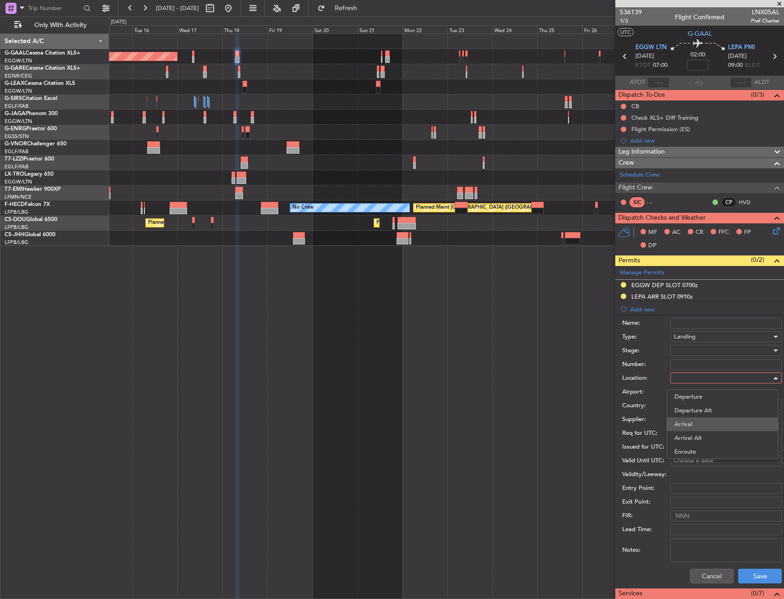
click at [691, 421] on span "Arrival" at bounding box center [722, 424] width 96 height 14
type input "LEPA / PMI"
click at [757, 577] on button "Save" at bounding box center [760, 575] width 44 height 15
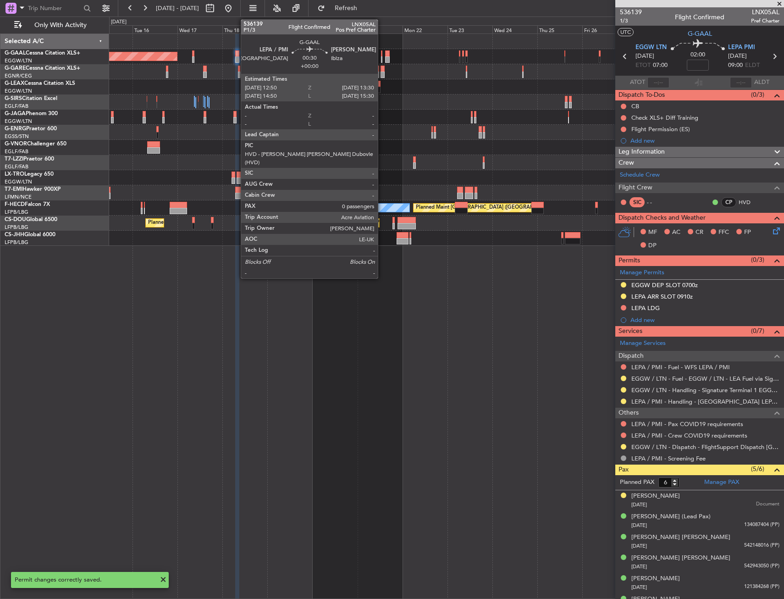
click at [382, 60] on div at bounding box center [381, 59] width 1 height 6
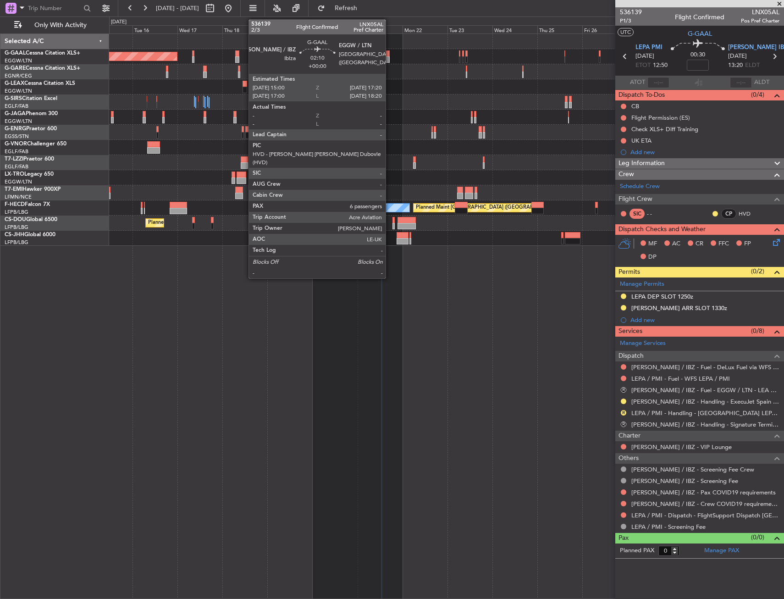
click at [390, 56] on div at bounding box center [387, 59] width 5 height 6
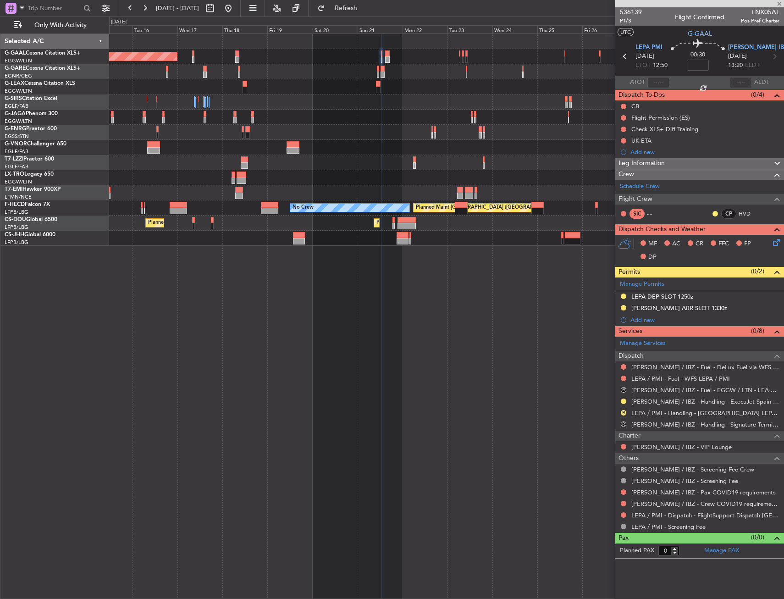
type input "6"
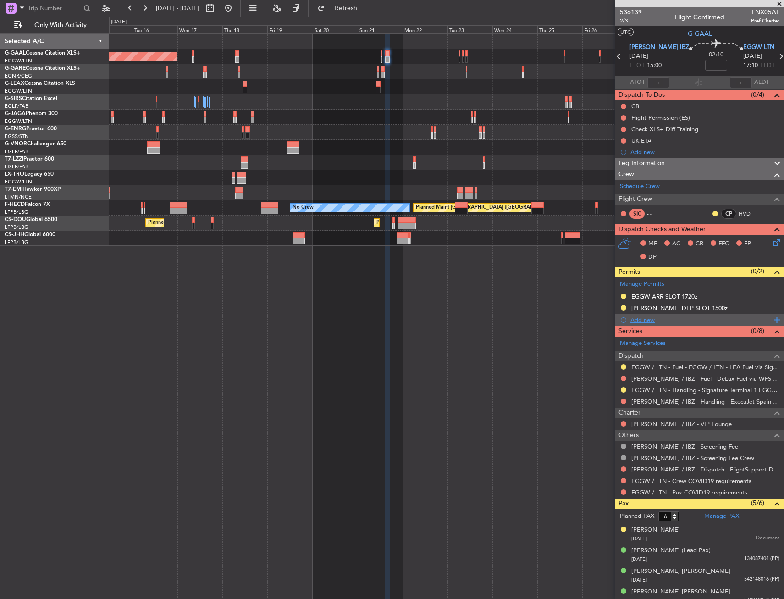
click at [645, 319] on div "Add new" at bounding box center [700, 320] width 141 height 8
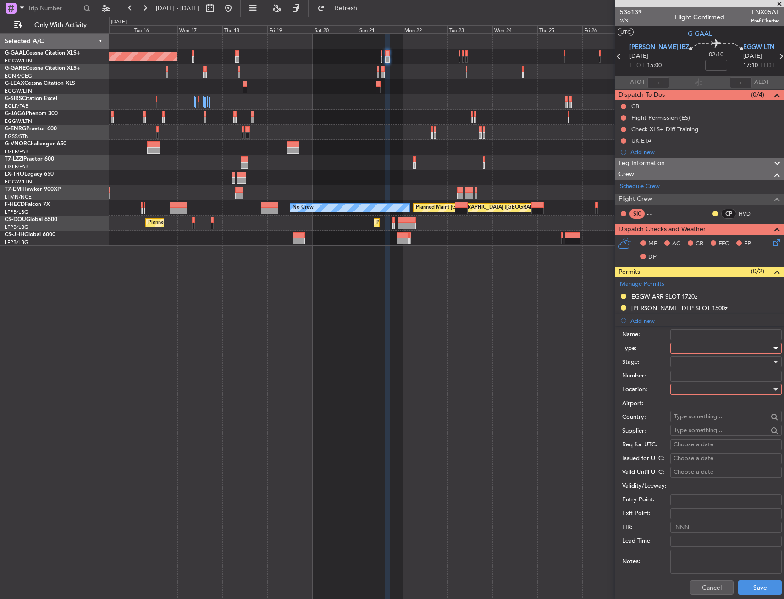
click at [686, 346] on div at bounding box center [723, 348] width 98 height 14
click at [689, 388] on span "Departure" at bounding box center [722, 385] width 96 height 14
click at [688, 388] on div at bounding box center [723, 389] width 98 height 14
click at [683, 403] on span "Departure" at bounding box center [722, 408] width 96 height 14
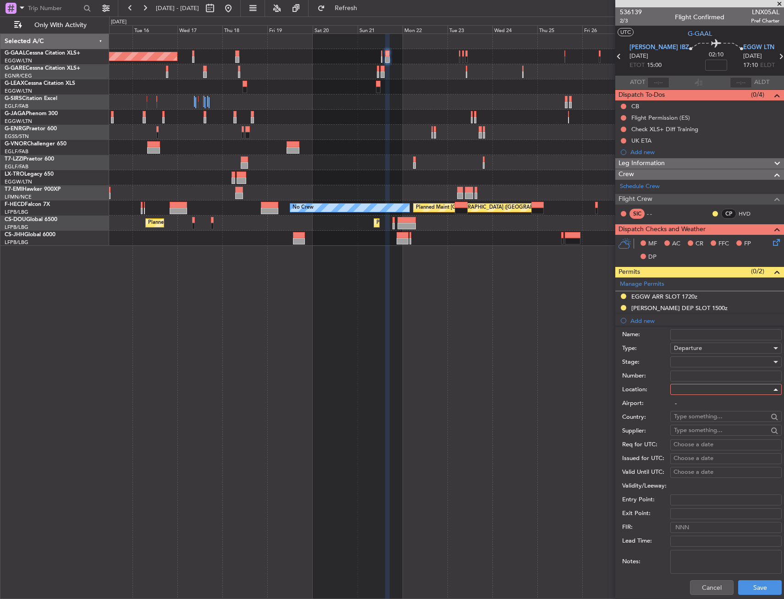
type input "[PERSON_NAME] / IBZ"
click at [759, 584] on button "Save" at bounding box center [760, 587] width 44 height 15
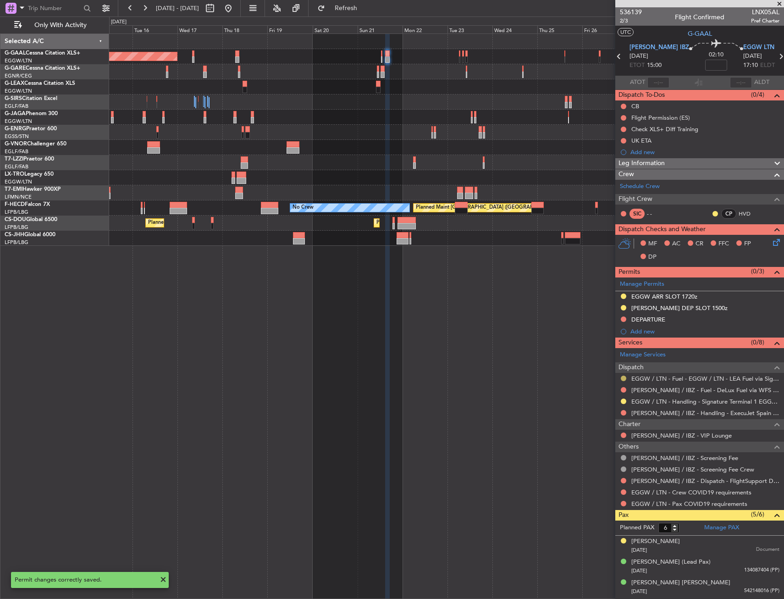
click at [622, 376] on button at bounding box center [623, 377] width 5 height 5
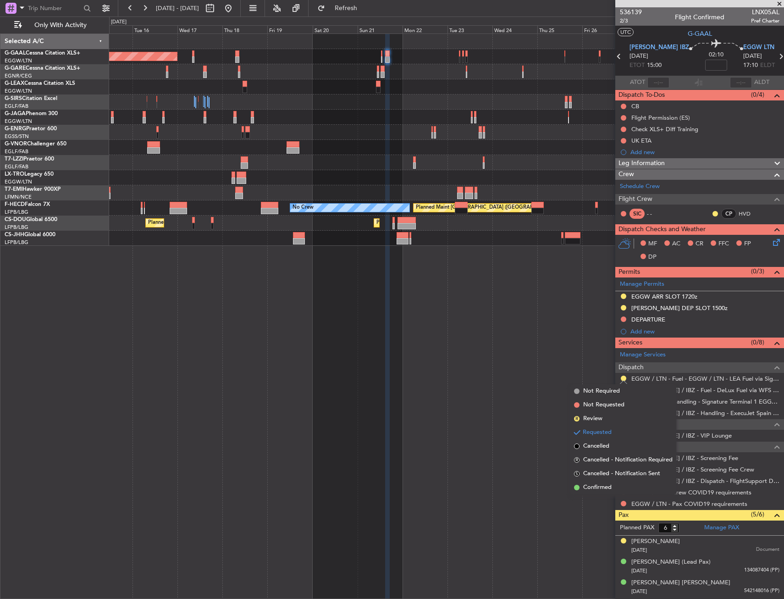
click at [595, 489] on span "Confirmed" at bounding box center [597, 487] width 28 height 9
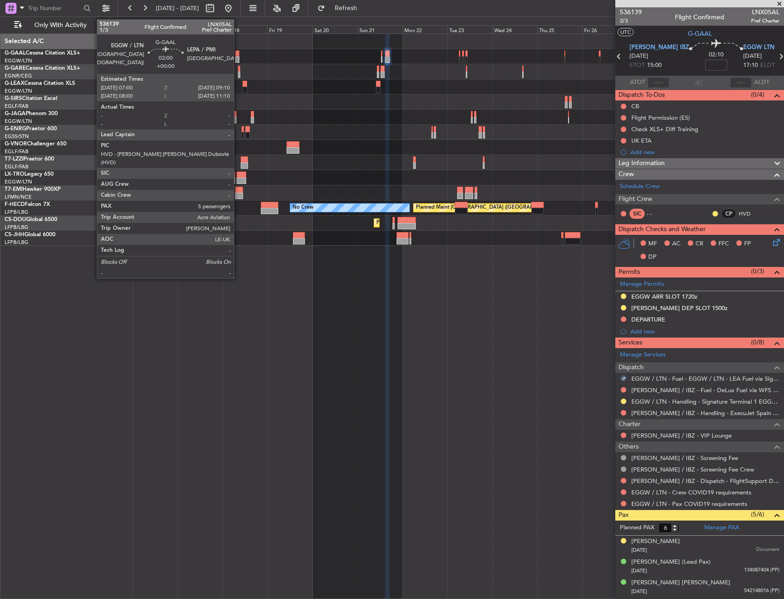
click at [238, 53] on div at bounding box center [237, 53] width 4 height 6
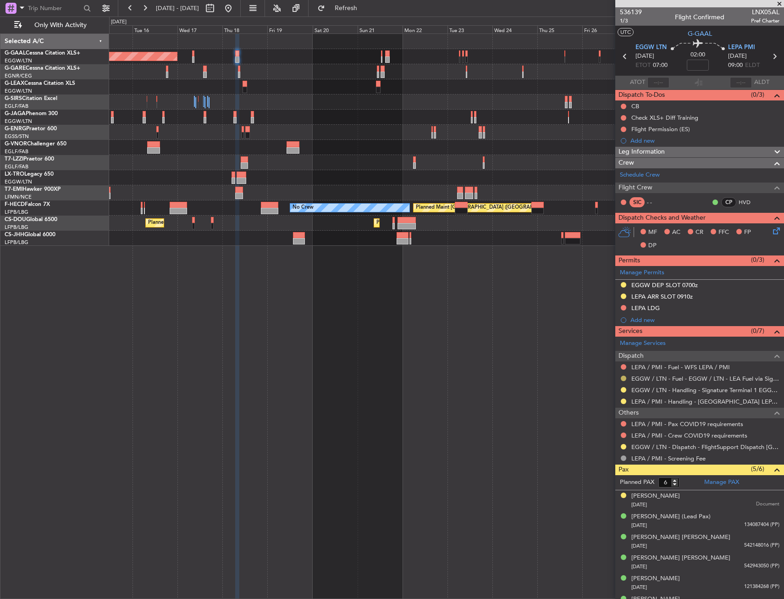
click at [624, 375] on button at bounding box center [623, 377] width 5 height 5
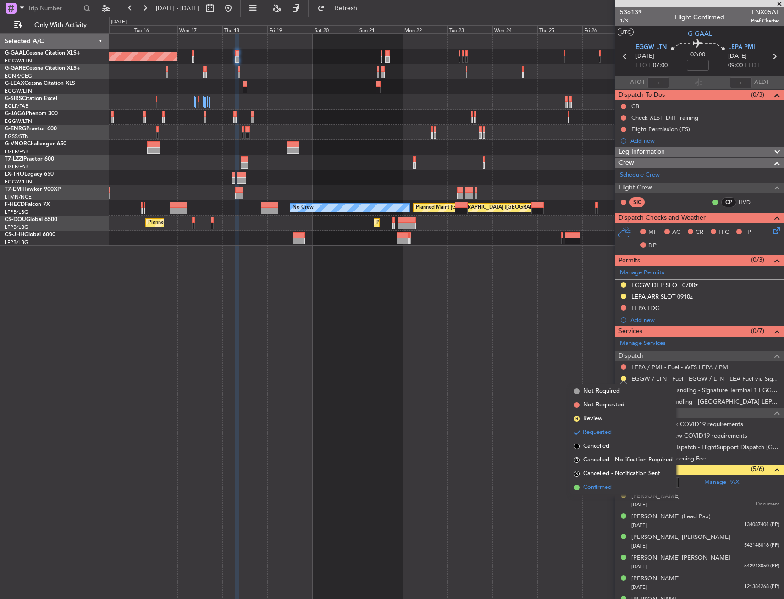
click at [600, 485] on span "Confirmed" at bounding box center [597, 487] width 28 height 9
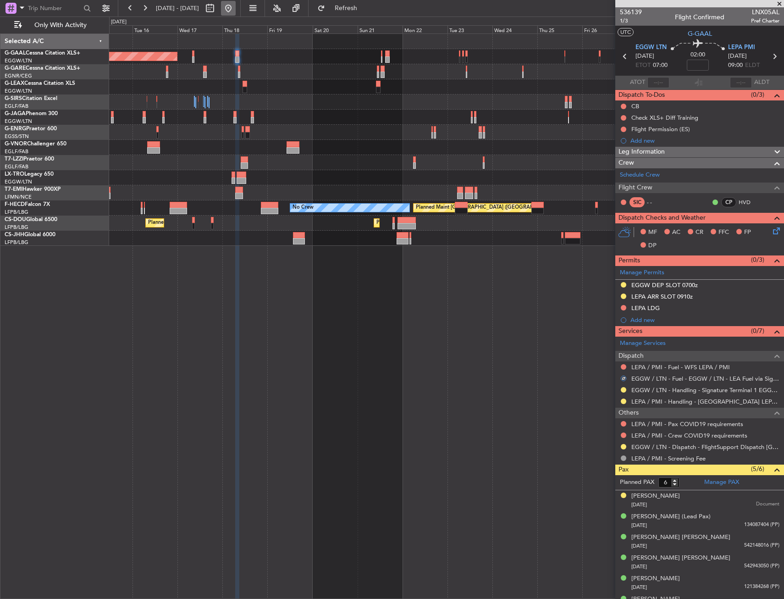
click at [236, 9] on button at bounding box center [228, 8] width 15 height 15
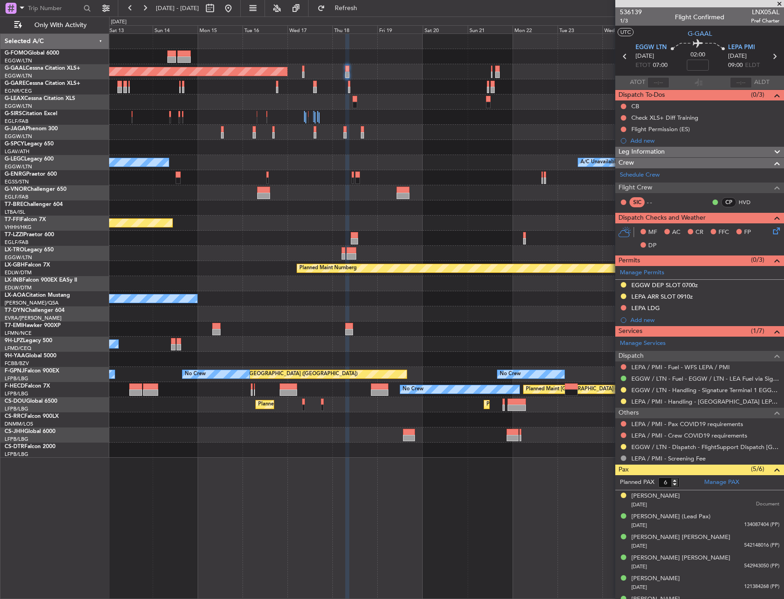
click at [576, 306] on div "Planned Maint Dusseldorf A/C Unavailable [GEOGRAPHIC_DATA] ([GEOGRAPHIC_DATA]) …" at bounding box center [446, 245] width 674 height 423
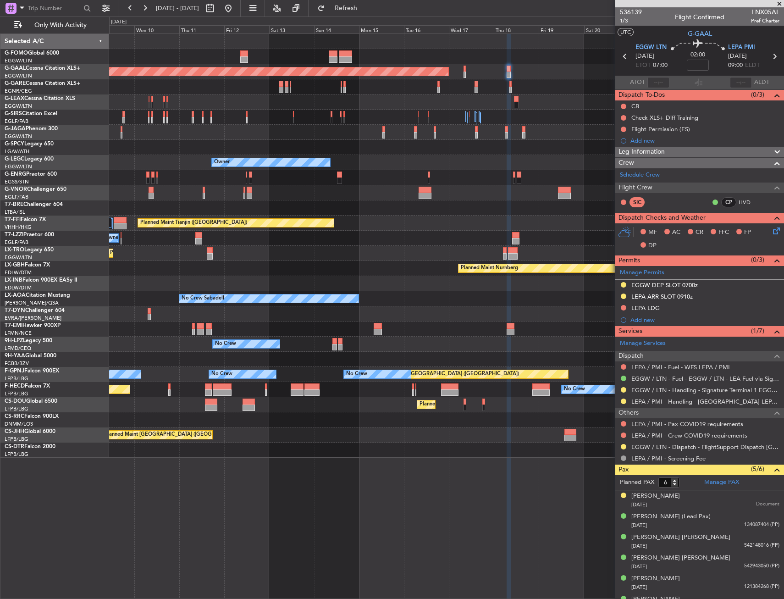
click at [497, 318] on div "Planned Maint [GEOGRAPHIC_DATA] ([GEOGRAPHIC_DATA]) Planned [GEOGRAPHIC_DATA] A…" at bounding box center [446, 245] width 674 height 423
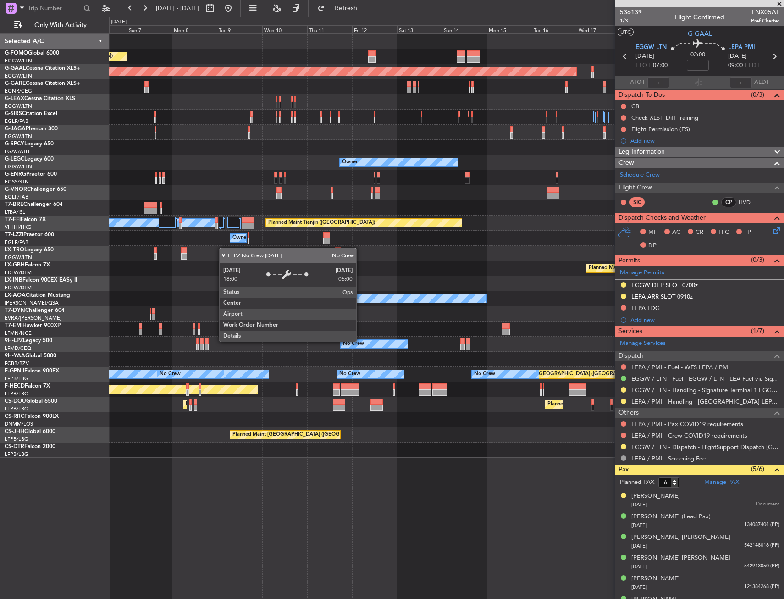
click at [500, 323] on div "Planned Maint [GEOGRAPHIC_DATA] ([GEOGRAPHIC_DATA]) Planned [GEOGRAPHIC_DATA] P…" at bounding box center [446, 245] width 674 height 423
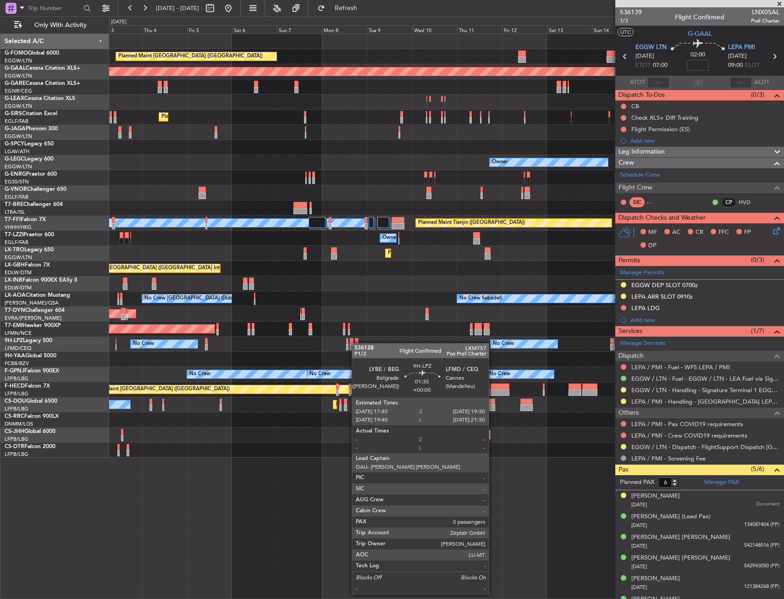
click at [413, 336] on div "No Crew No Crew [GEOGRAPHIC_DATA] ([GEOGRAPHIC_DATA])" at bounding box center [446, 343] width 674 height 15
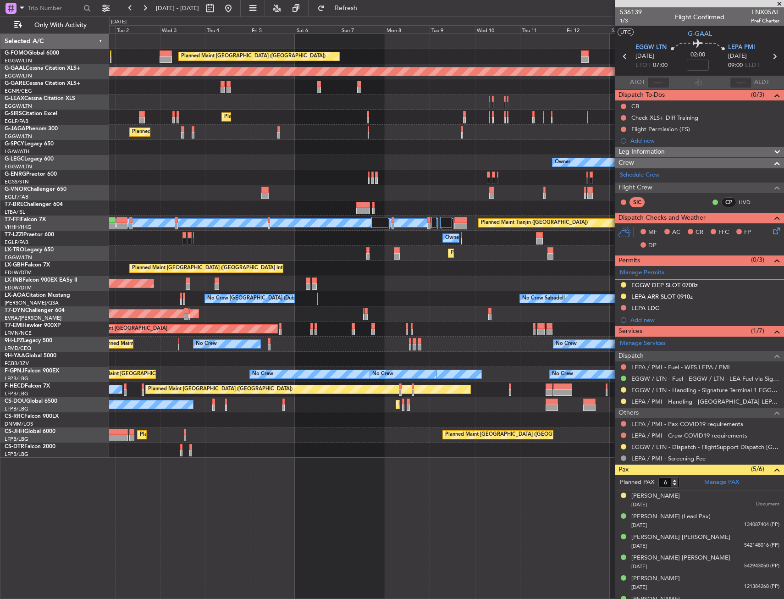
click at [504, 325] on div "Planned Maint [GEOGRAPHIC_DATA] ([GEOGRAPHIC_DATA]) Planned [GEOGRAPHIC_DATA] O…" at bounding box center [446, 245] width 674 height 423
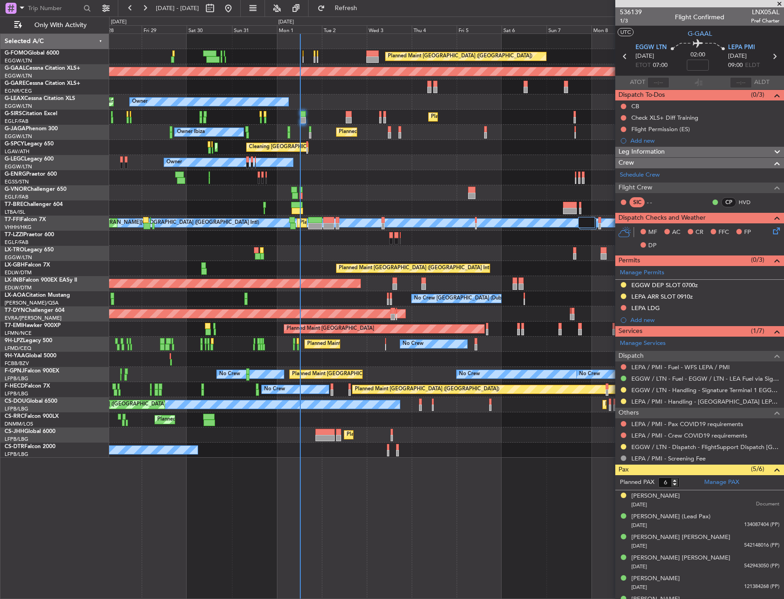
click at [420, 339] on div "No Crew No Crew [GEOGRAPHIC_DATA] ([GEOGRAPHIC_DATA]) No Crew" at bounding box center [446, 343] width 674 height 15
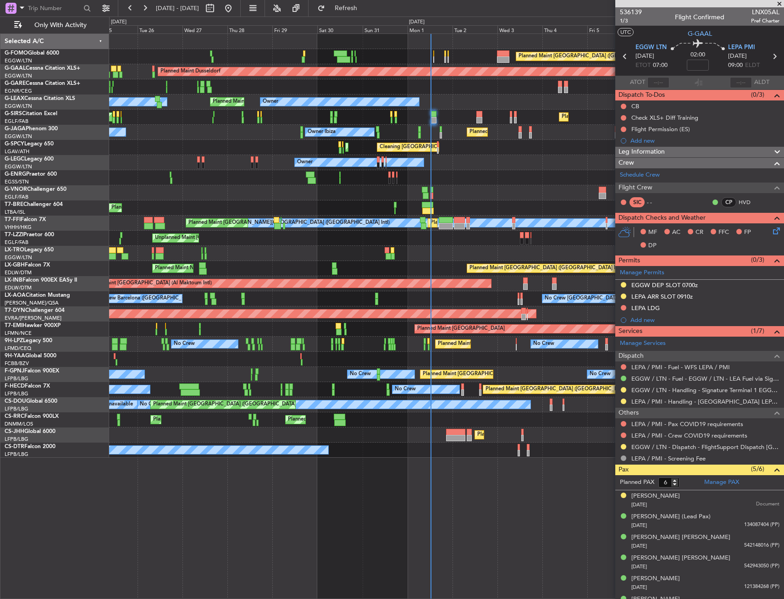
click at [82, 401] on div "Planned Maint [GEOGRAPHIC_DATA] ([GEOGRAPHIC_DATA]) Planned [GEOGRAPHIC_DATA] O…" at bounding box center [392, 307] width 784 height 582
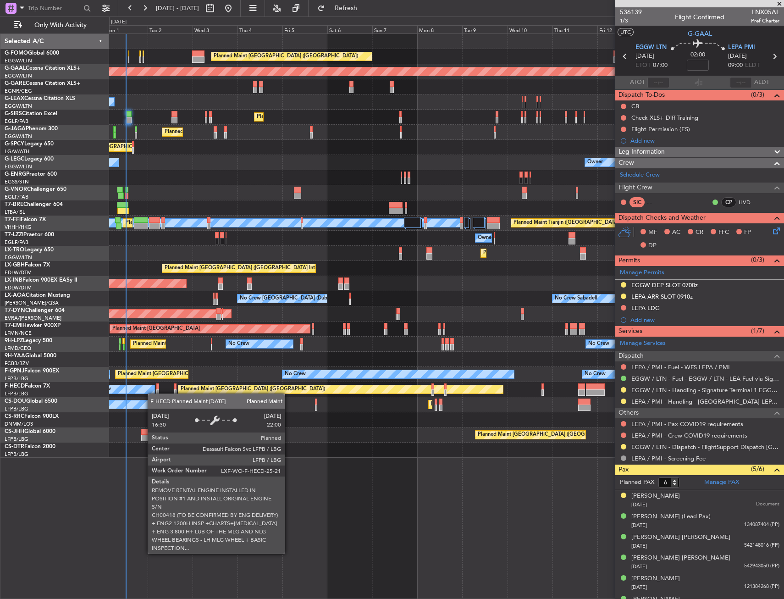
click at [184, 390] on div "Planned Maint [GEOGRAPHIC_DATA] ([GEOGRAPHIC_DATA]) Planned [GEOGRAPHIC_DATA] O…" at bounding box center [446, 245] width 674 height 423
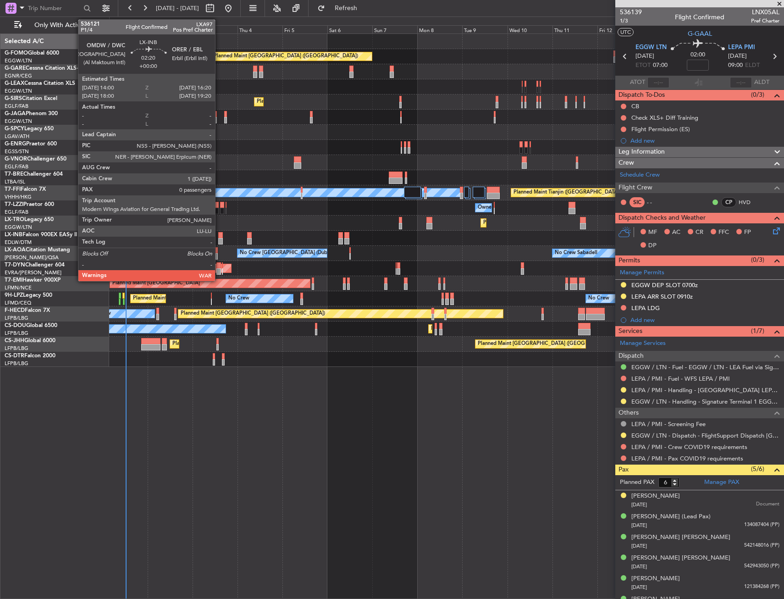
click at [219, 240] on div at bounding box center [220, 241] width 5 height 6
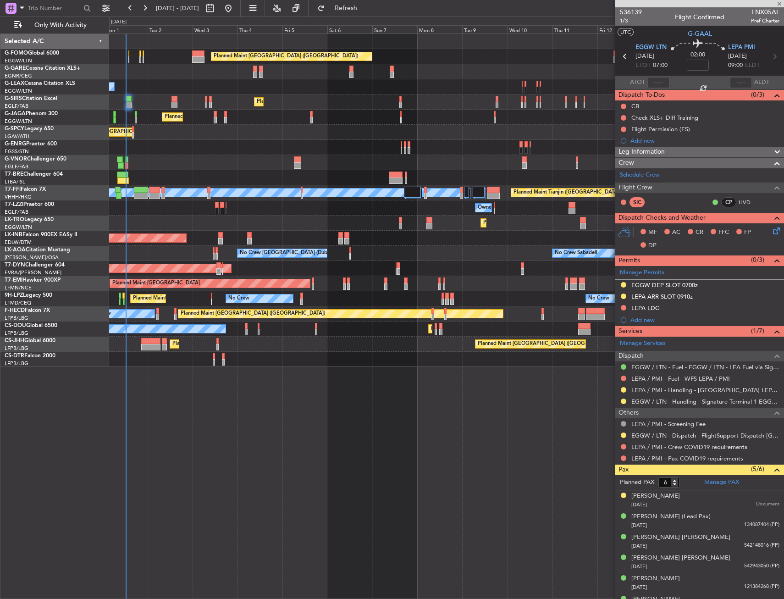
type input "0"
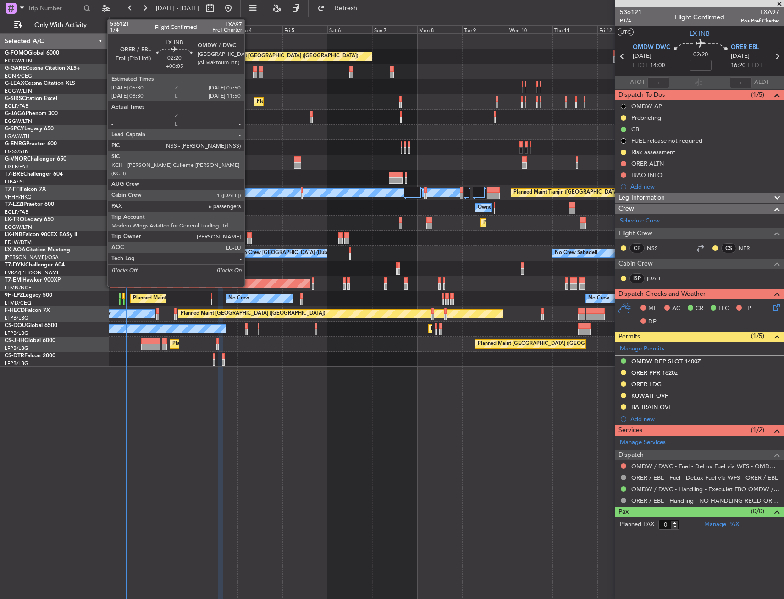
click at [248, 236] on div at bounding box center [249, 235] width 5 height 6
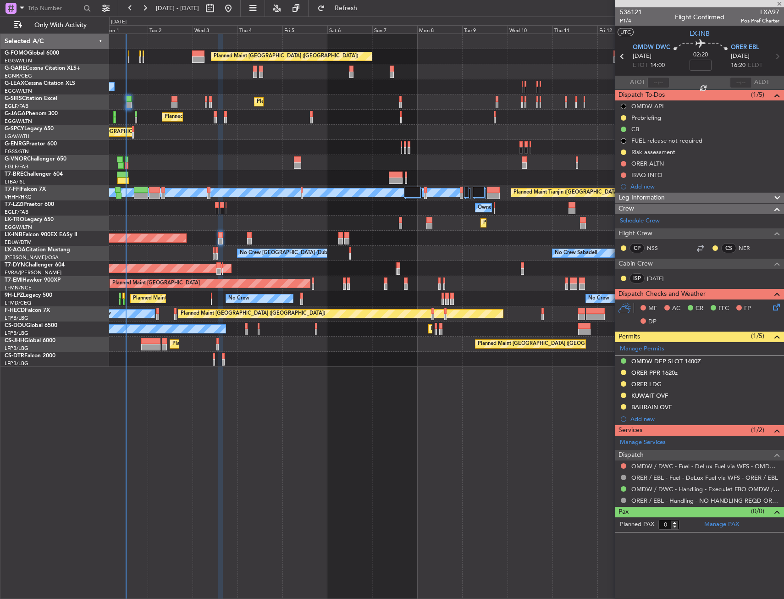
type input "+00:05"
type input "6"
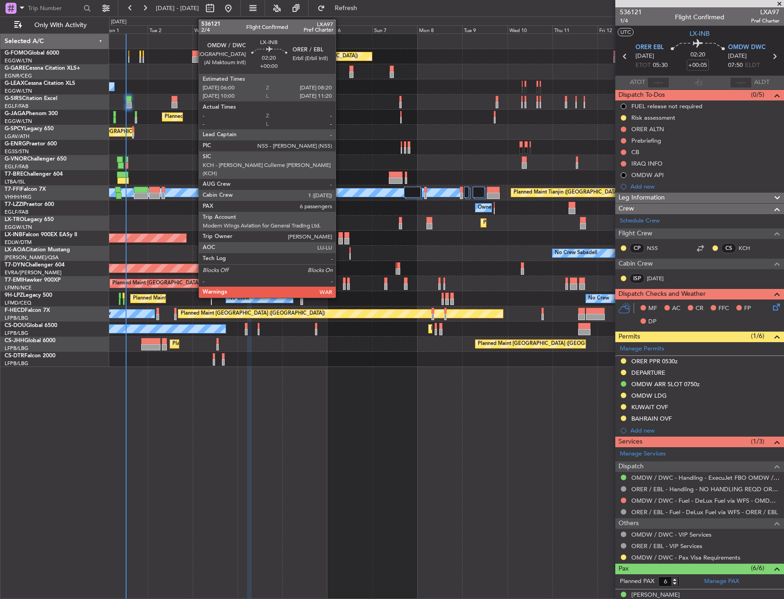
click at [340, 236] on div at bounding box center [340, 235] width 5 height 6
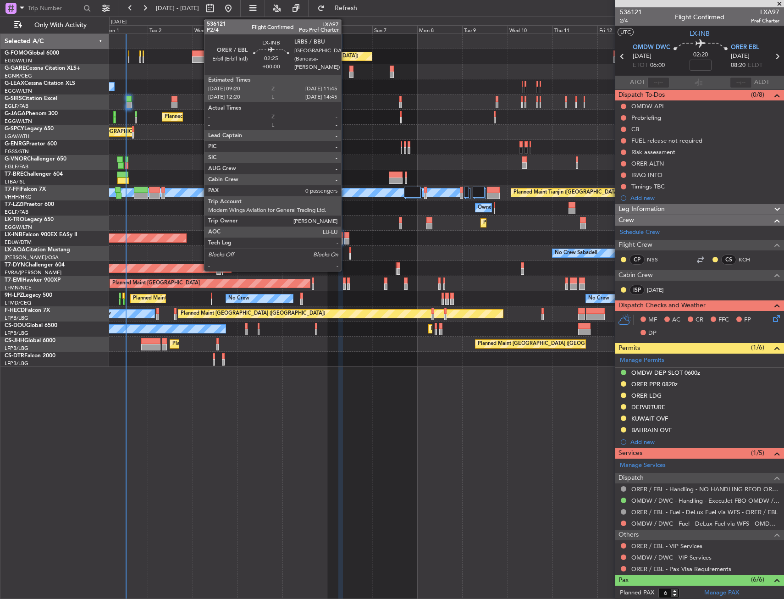
click at [345, 240] on div at bounding box center [346, 241] width 5 height 6
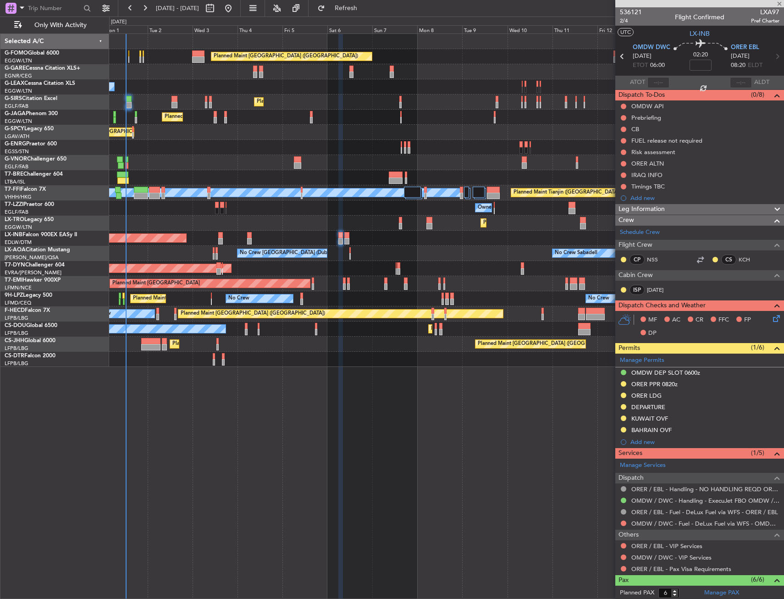
type input "0"
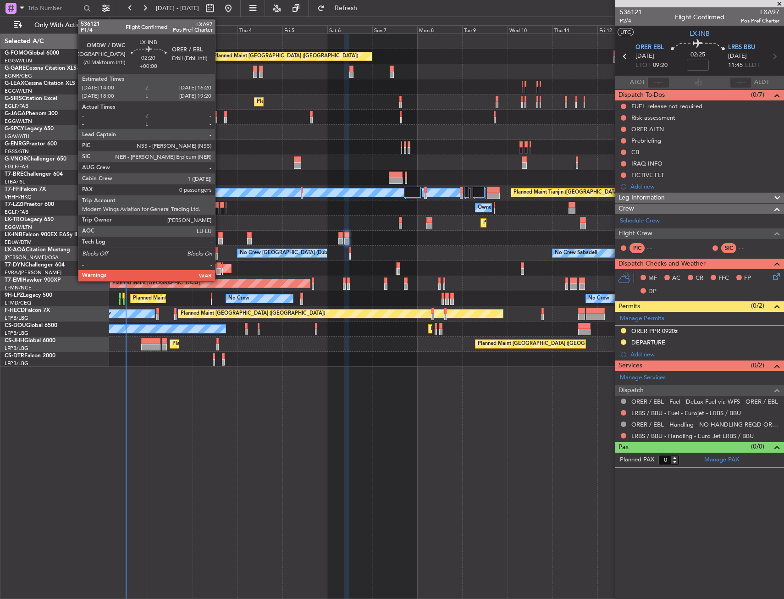
click at [219, 237] on div at bounding box center [220, 235] width 5 height 6
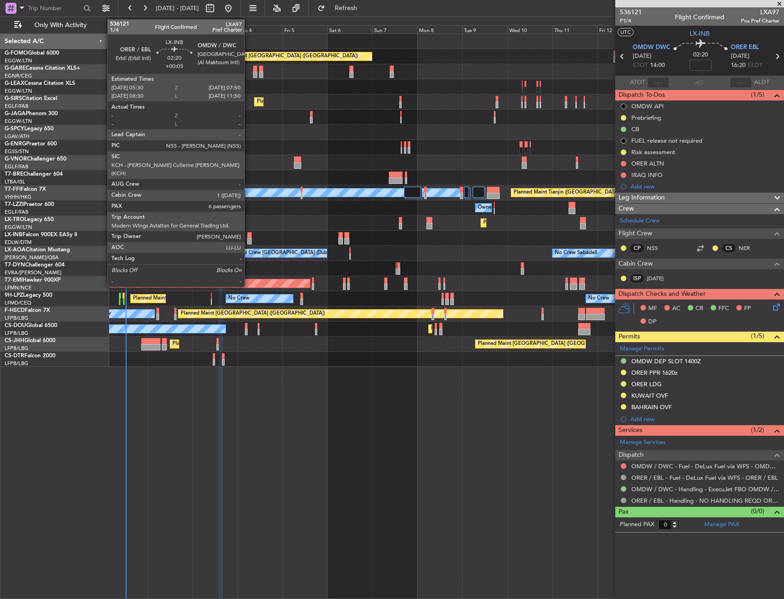
click at [248, 236] on div at bounding box center [249, 235] width 5 height 6
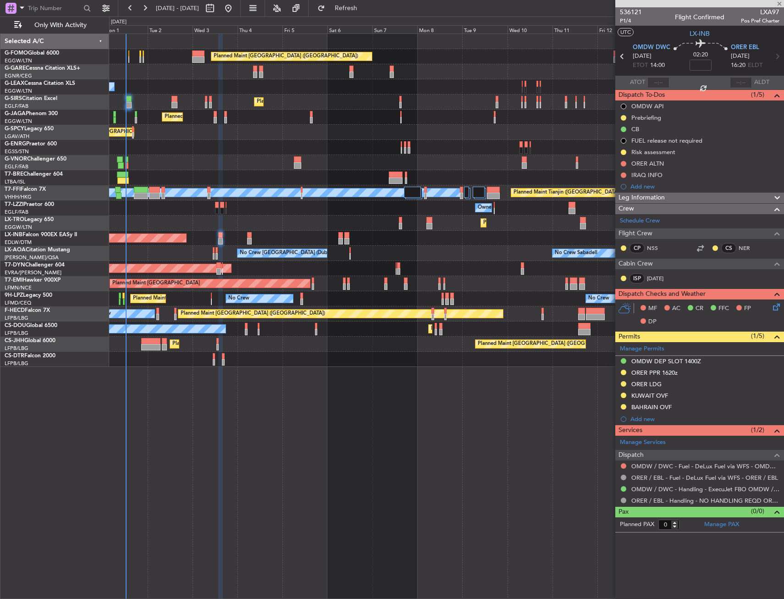
type input "+00:05"
type input "6"
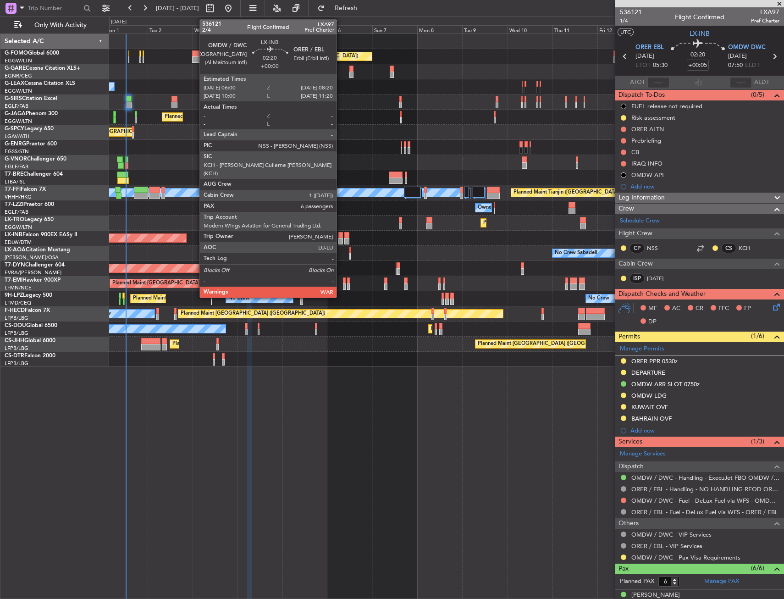
click at [341, 235] on div at bounding box center [340, 235] width 5 height 6
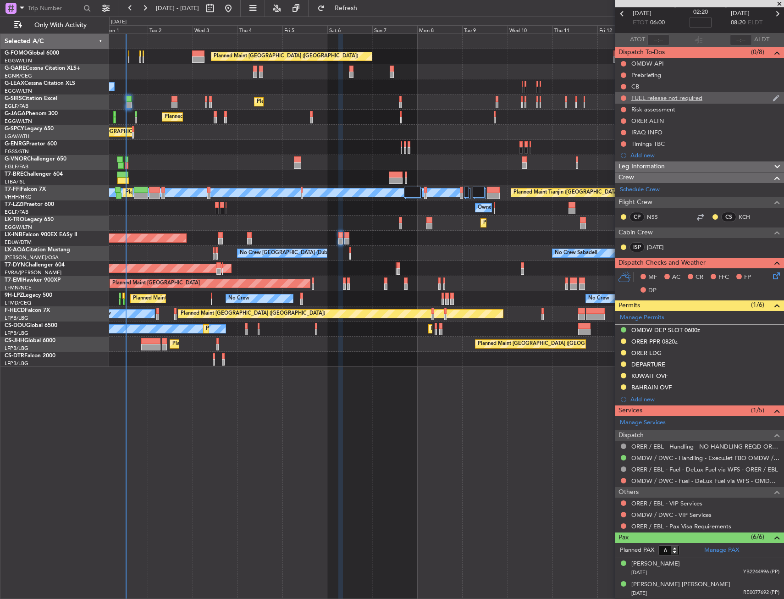
scroll to position [0, 0]
